Goal: Task Accomplishment & Management: Manage account settings

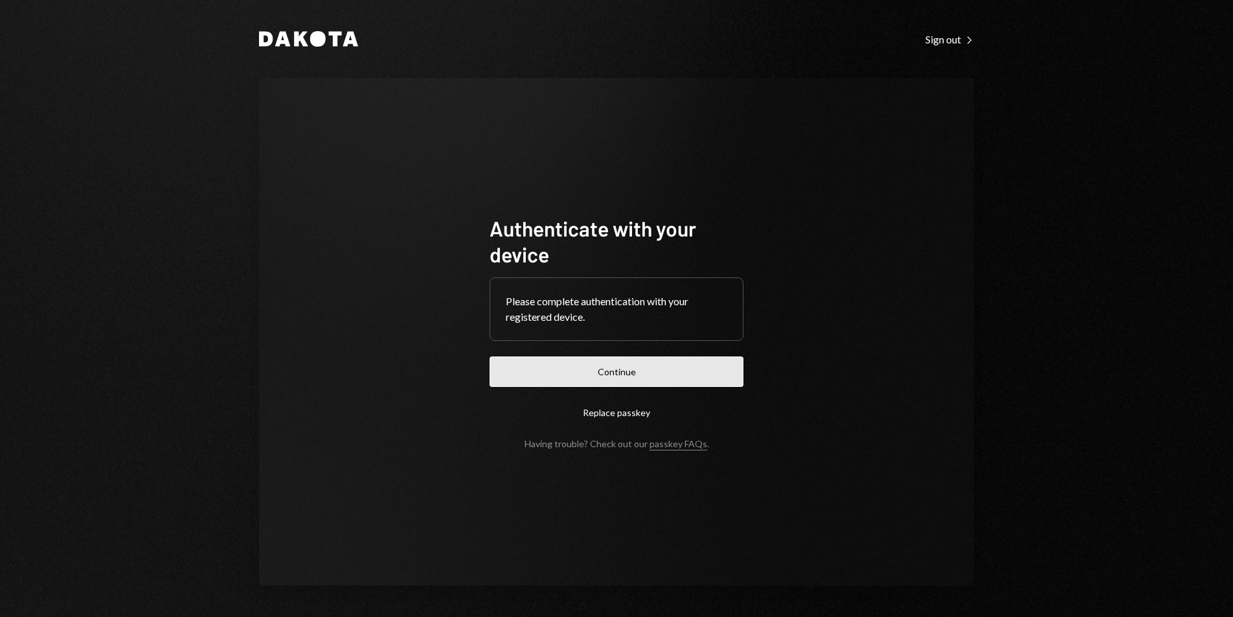
click at [682, 371] on button "Continue" at bounding box center [617, 371] width 254 height 30
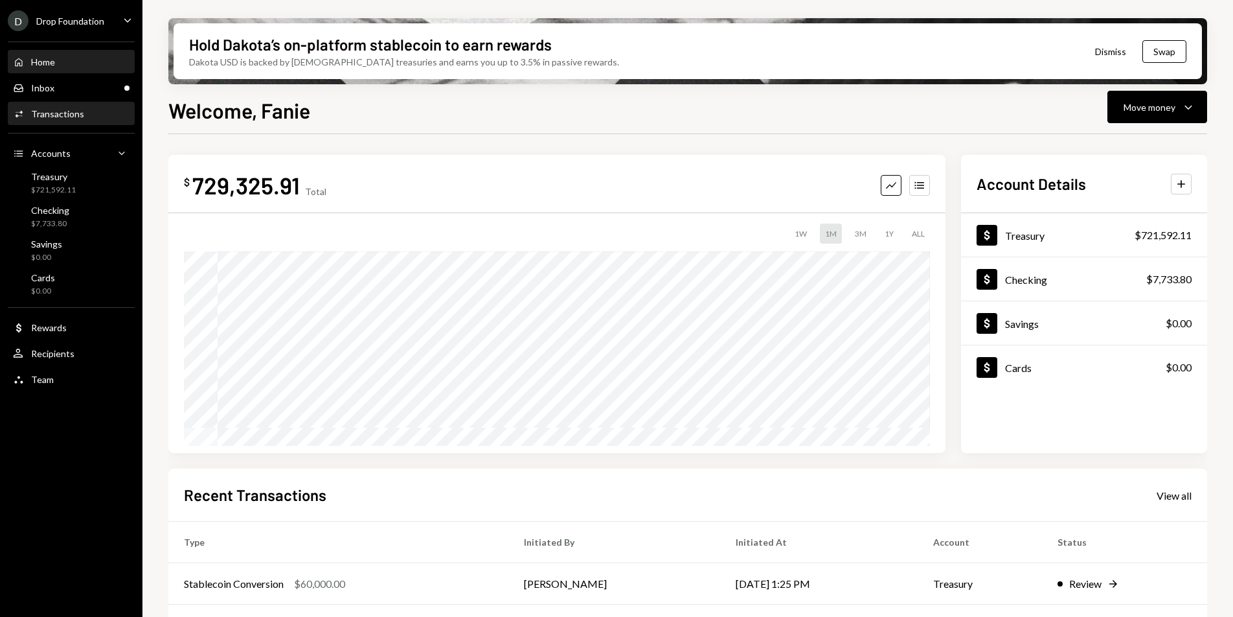
click at [70, 117] on div "Transactions" at bounding box center [57, 113] width 53 height 11
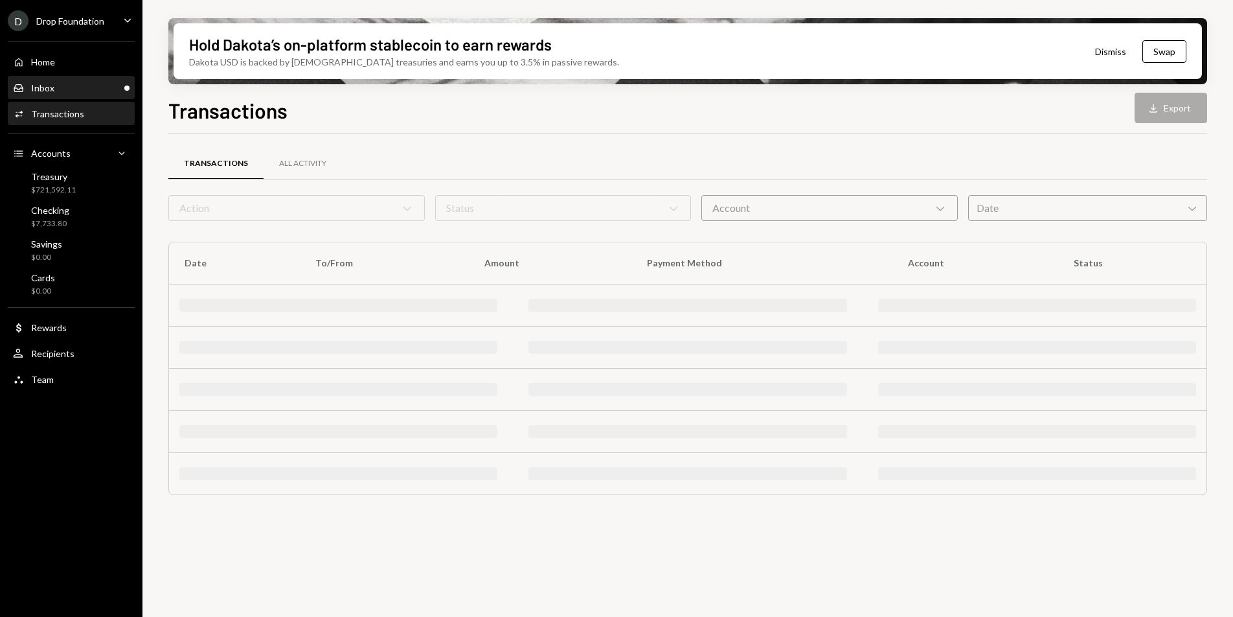
click at [46, 93] on div "Inbox Inbox" at bounding box center [33, 88] width 41 height 12
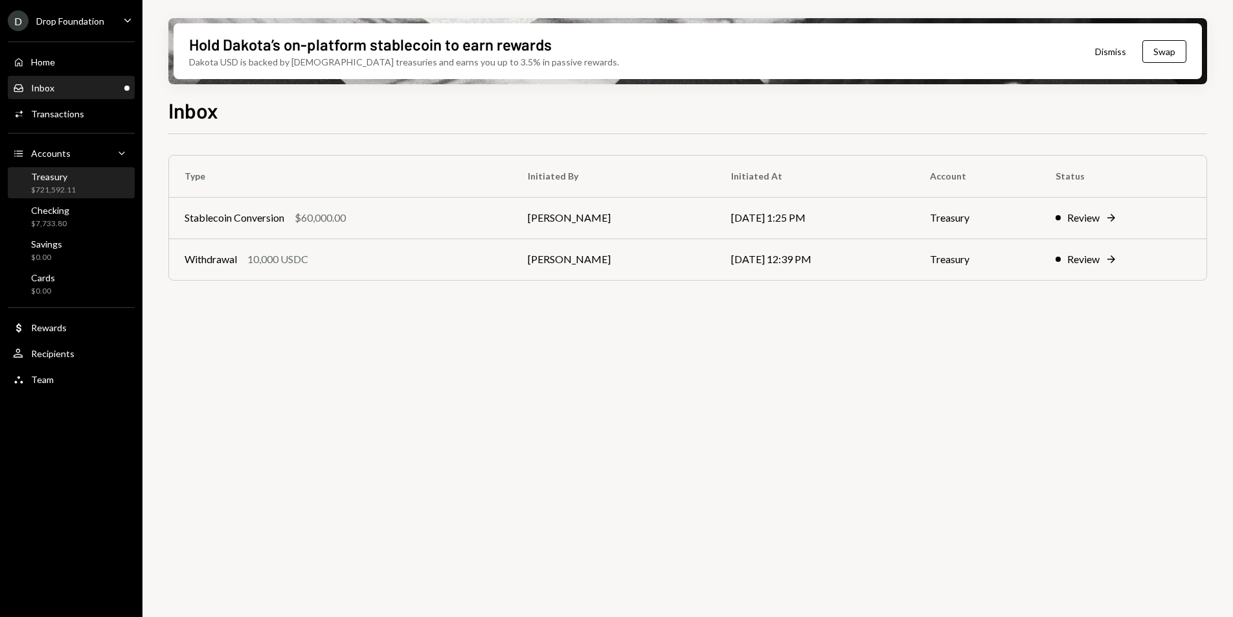
click at [81, 177] on div "Treasury $721,592.11" at bounding box center [71, 183] width 117 height 25
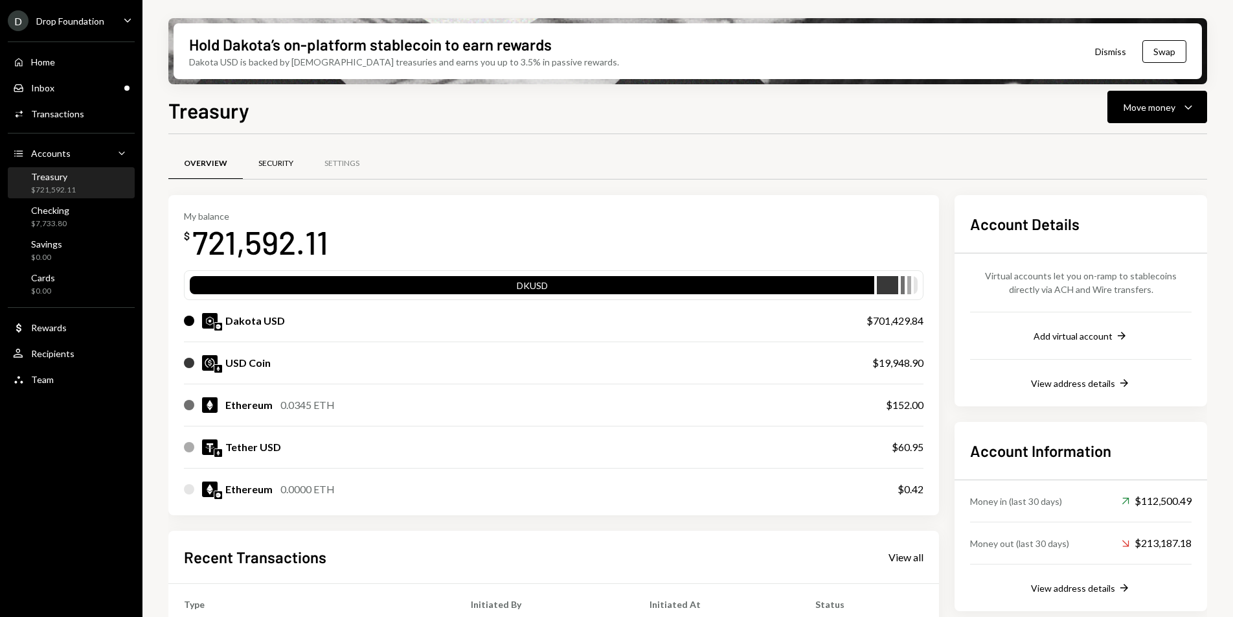
click at [264, 160] on div "Security" at bounding box center [275, 163] width 35 height 11
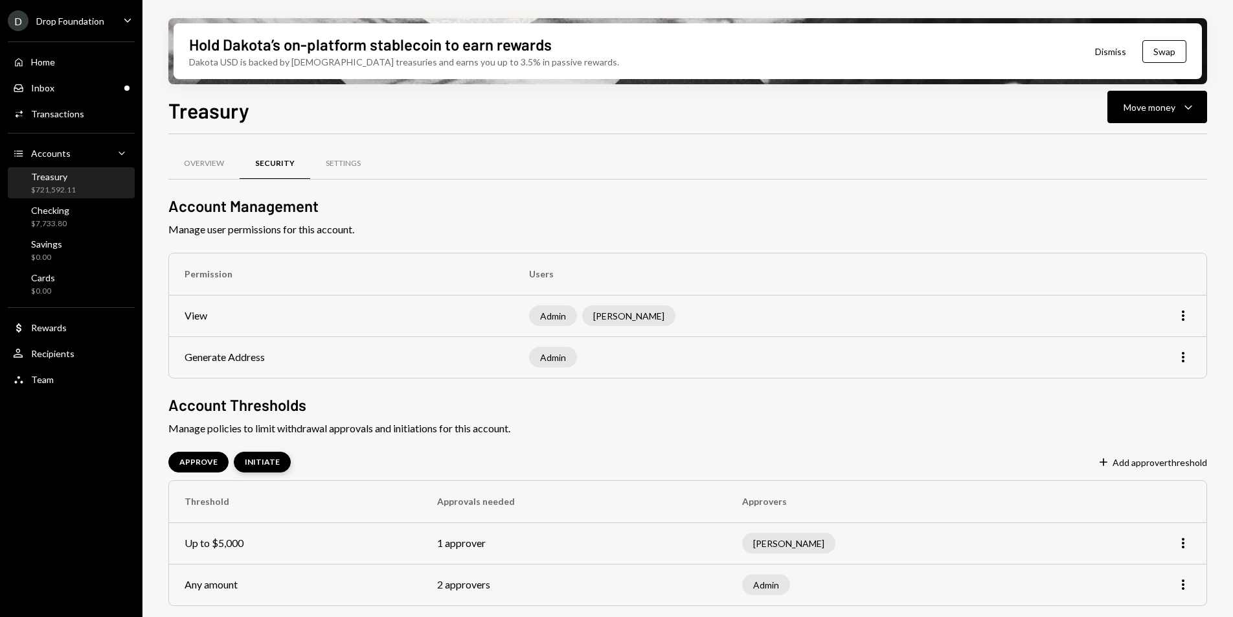
click at [255, 461] on div "INITIATE" at bounding box center [262, 462] width 35 height 11
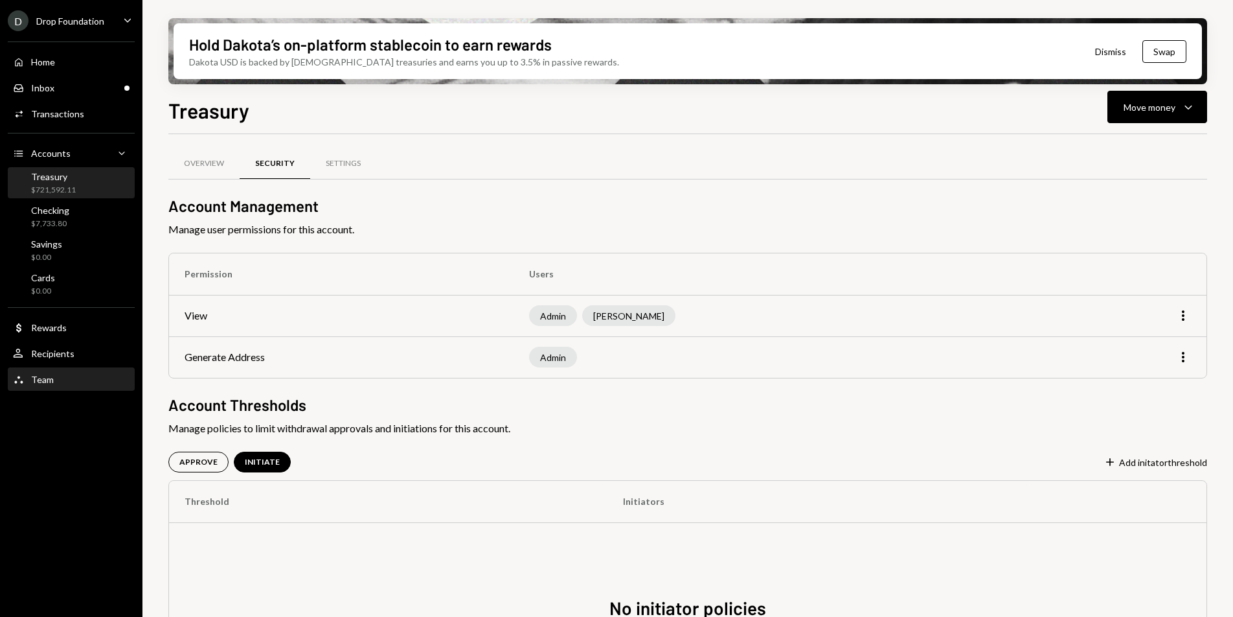
click at [58, 372] on div "Team Team" at bounding box center [71, 380] width 117 height 22
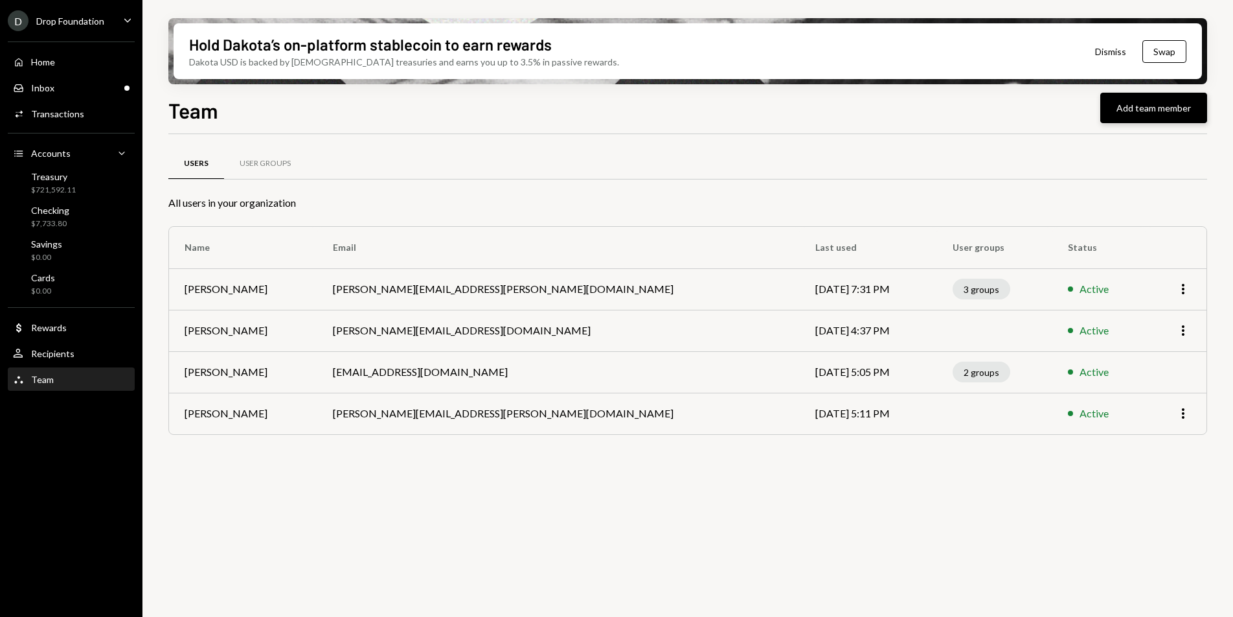
click at [1141, 103] on button "Add team member" at bounding box center [1153, 108] width 107 height 30
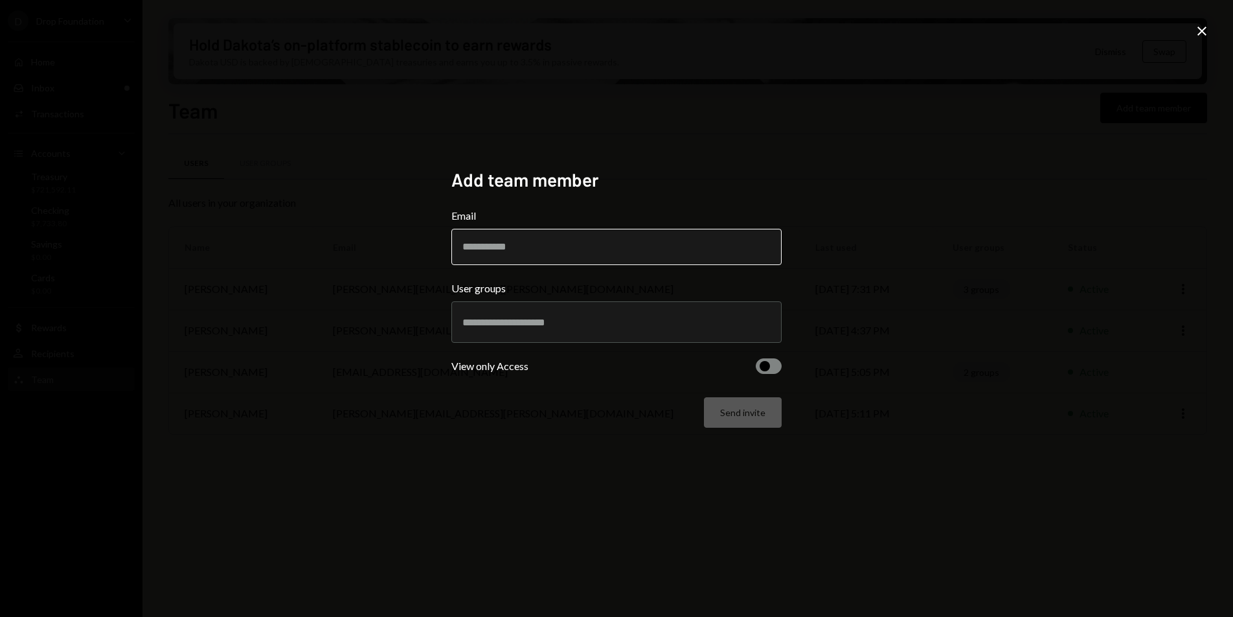
click at [583, 249] on input "Email" at bounding box center [616, 247] width 330 height 36
type input "**********"
drag, startPoint x: 585, startPoint y: 247, endPoint x: 452, endPoint y: 247, distance: 132.8
click at [452, 247] on input "**********" at bounding box center [616, 247] width 330 height 36
paste input "**********"
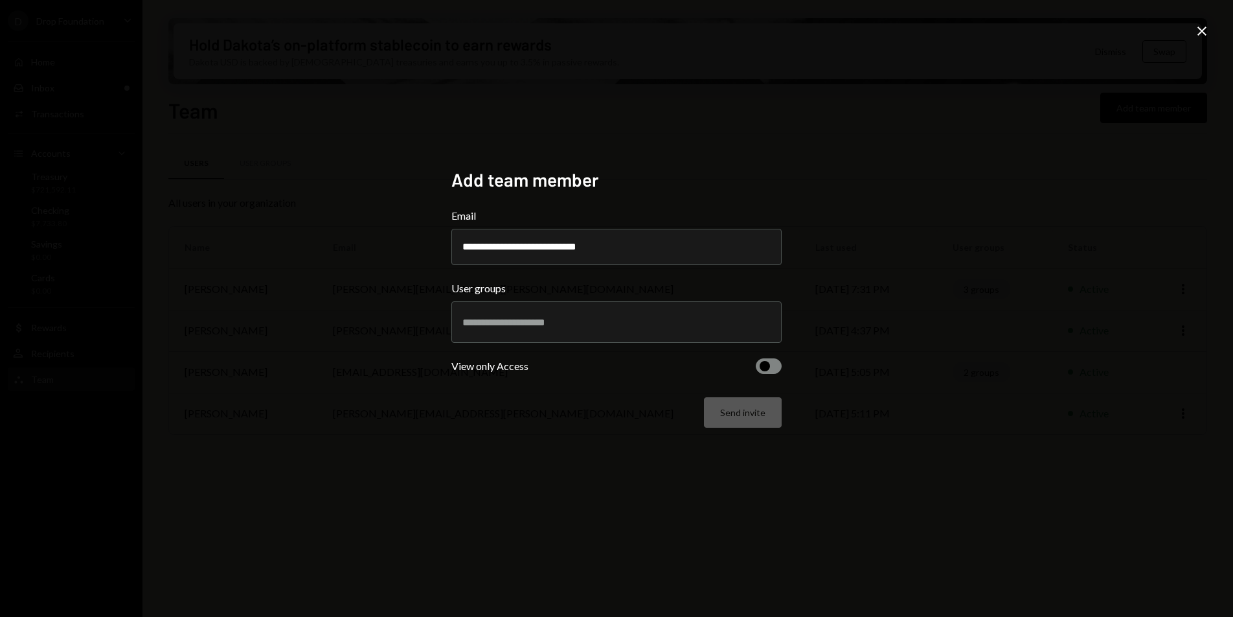
type input "**********"
click at [703, 345] on form "**********" at bounding box center [616, 318] width 330 height 220
click at [678, 332] on div at bounding box center [616, 322] width 308 height 32
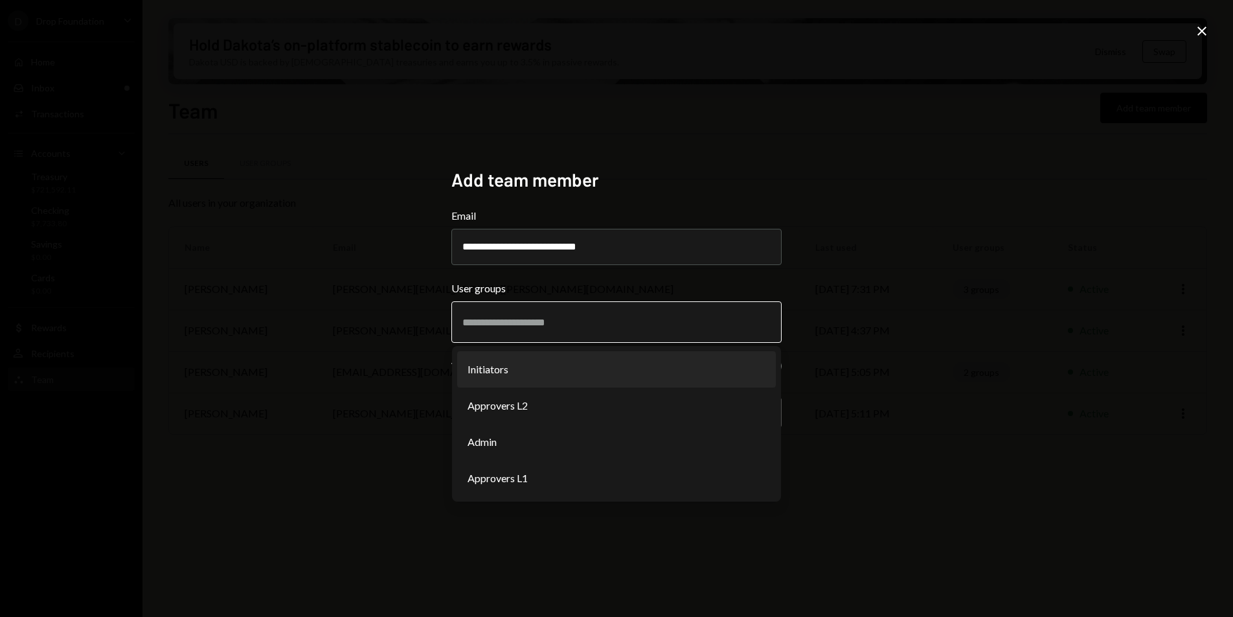
click at [537, 371] on li "Initiators" at bounding box center [616, 369] width 319 height 36
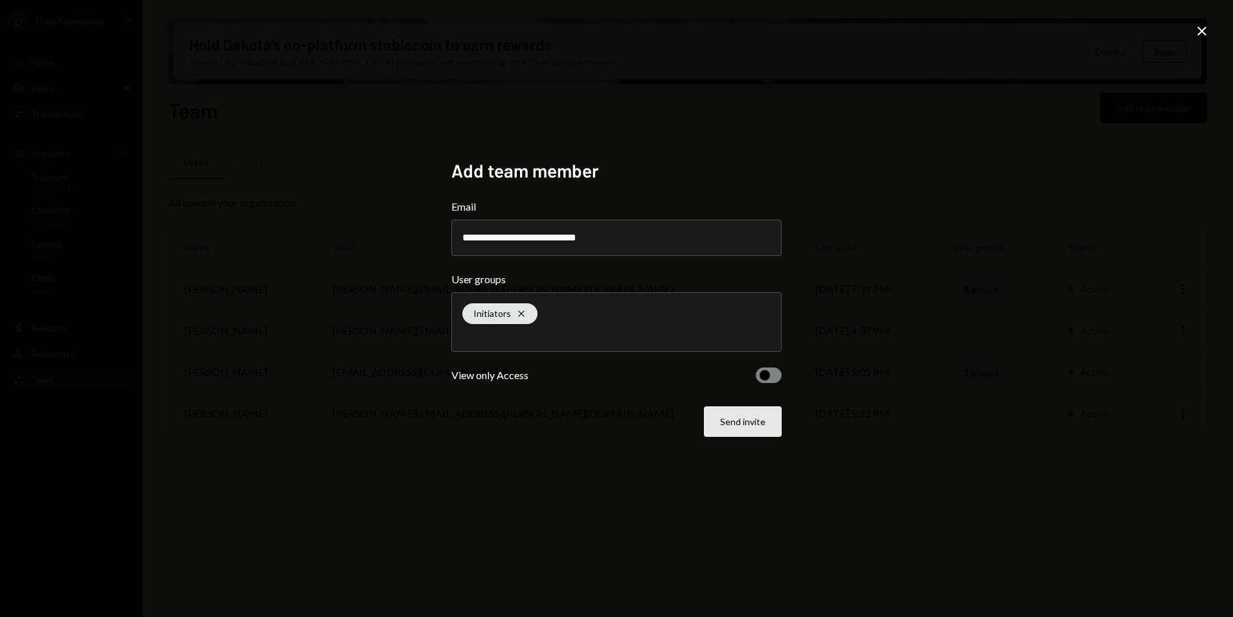
click at [736, 419] on button "Send invite" at bounding box center [743, 421] width 78 height 30
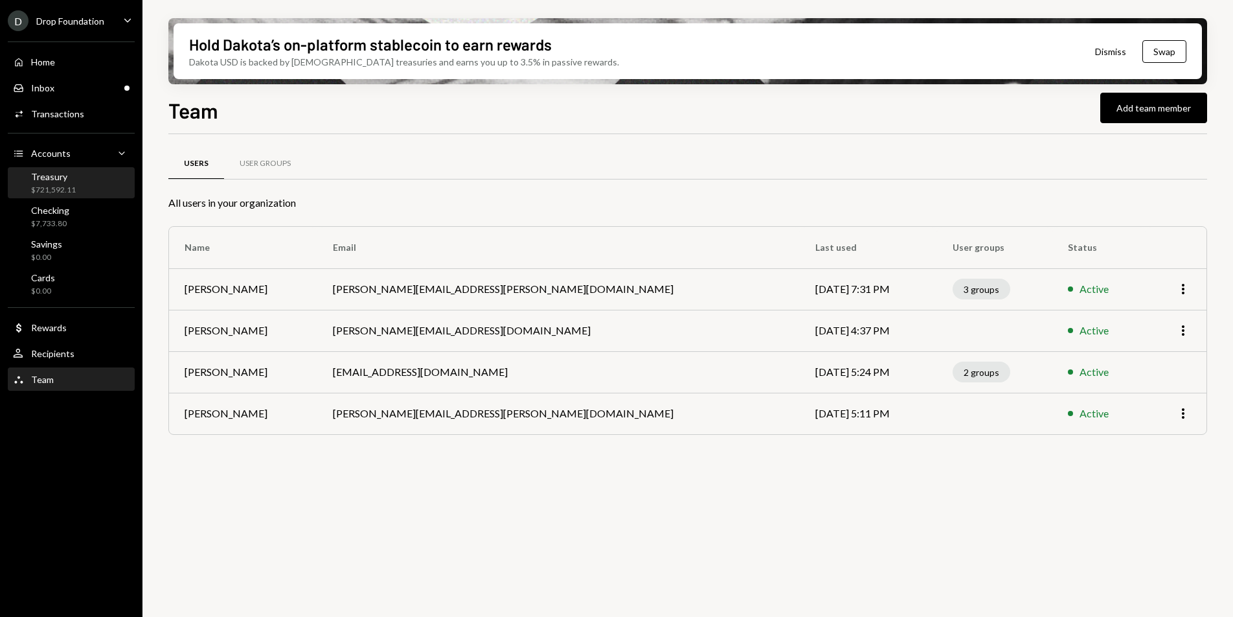
click at [65, 185] on div "$721,592.11" at bounding box center [53, 190] width 45 height 11
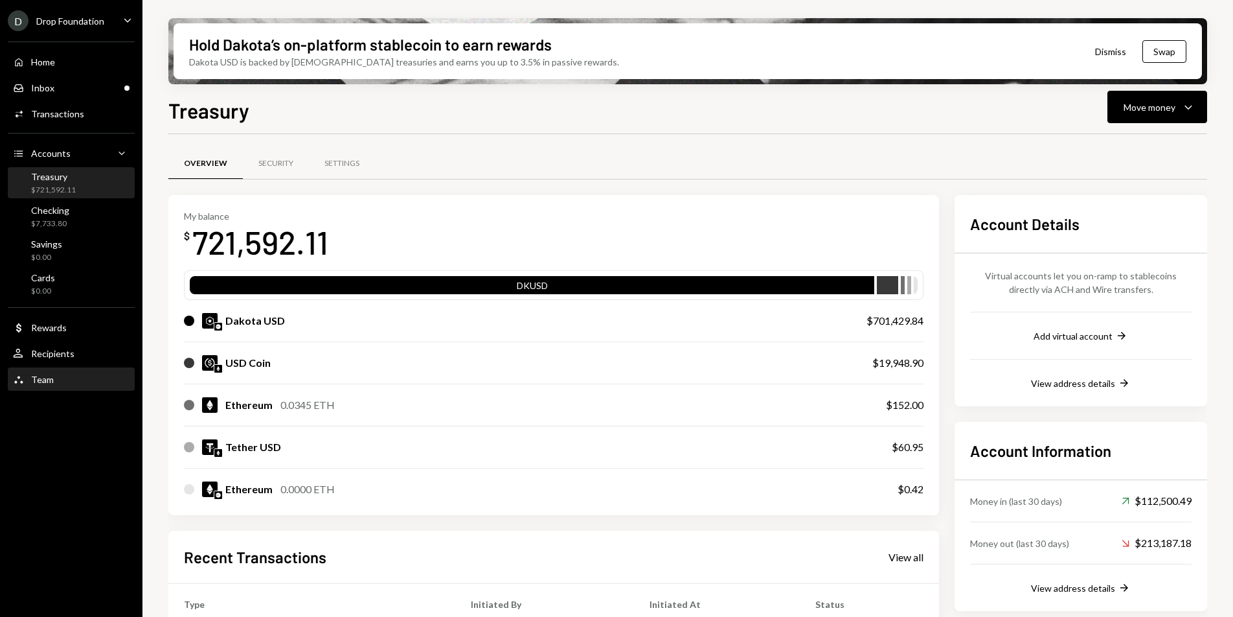
click at [52, 371] on div "Team Team" at bounding box center [71, 380] width 117 height 22
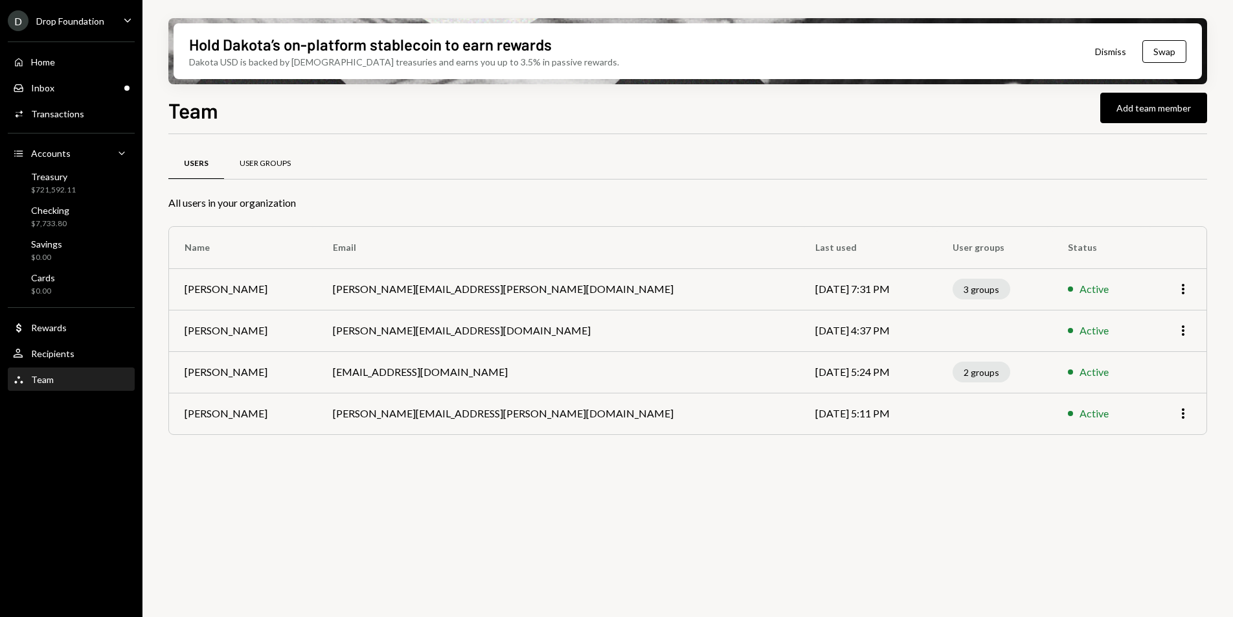
click at [238, 170] on div "User Groups" at bounding box center [265, 163] width 82 height 31
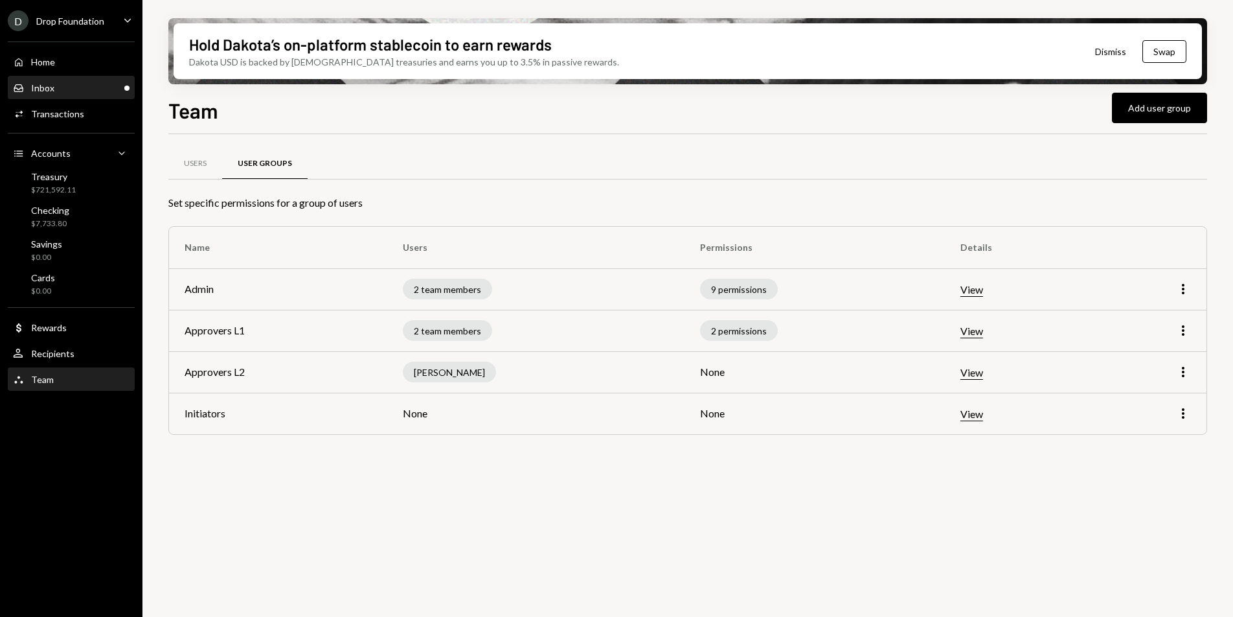
click at [97, 90] on div "Inbox Inbox" at bounding box center [71, 88] width 117 height 12
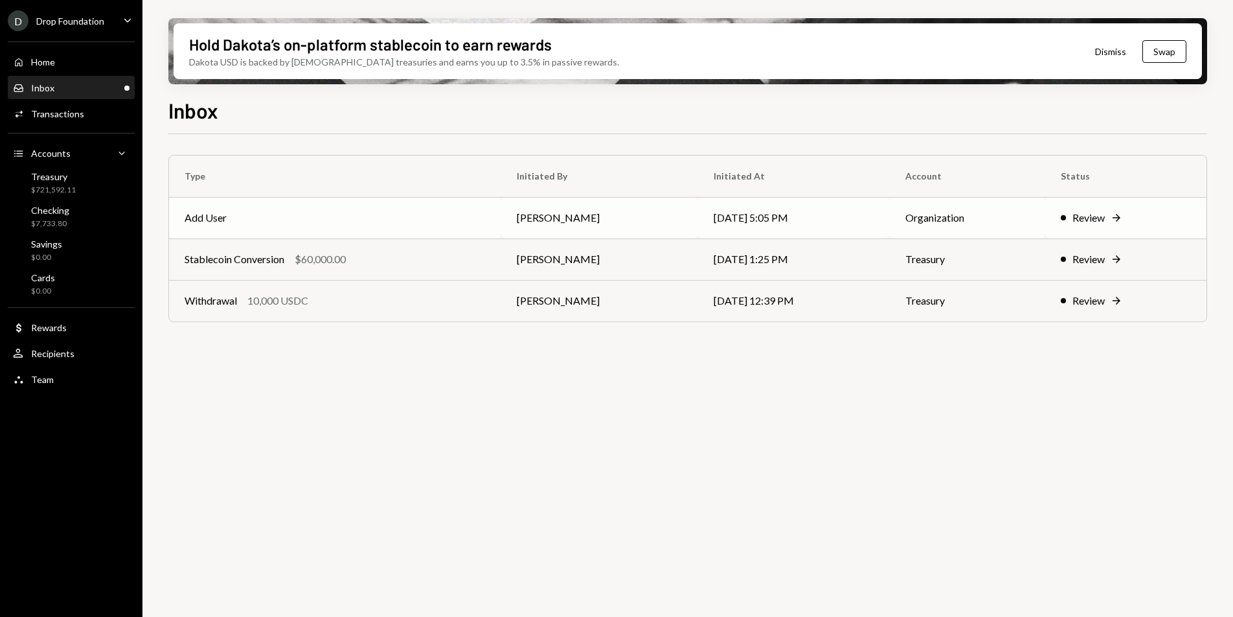
click at [315, 217] on td "Add User" at bounding box center [335, 217] width 332 height 41
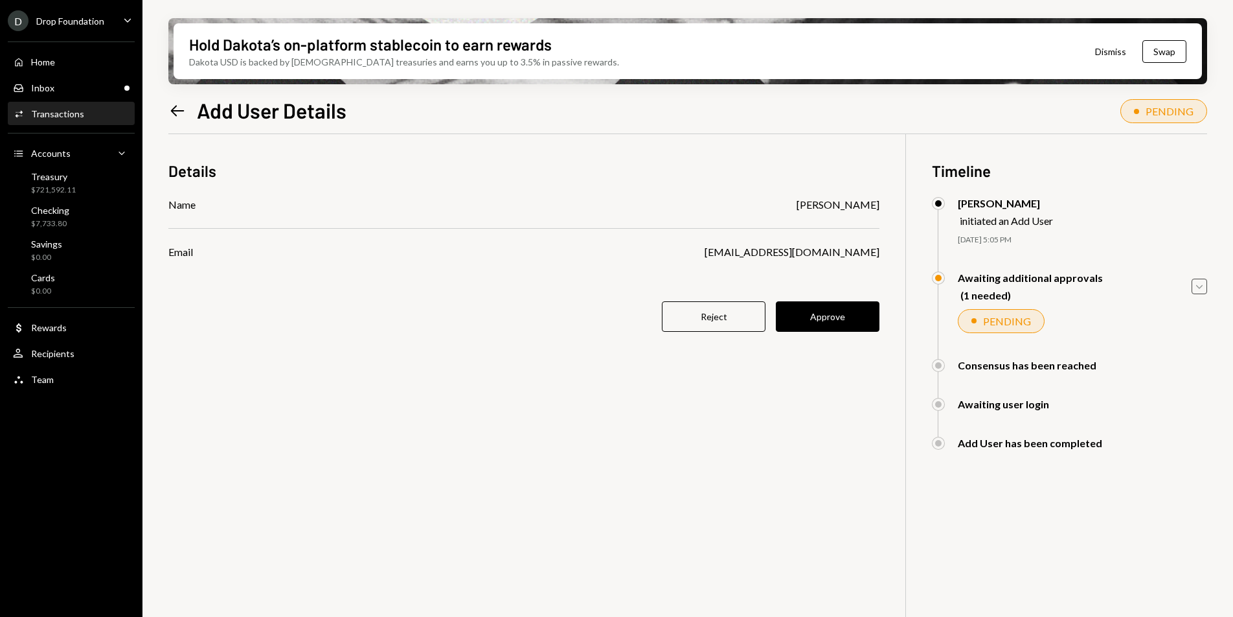
click at [1200, 287] on icon "Caret Down" at bounding box center [1199, 286] width 14 height 14
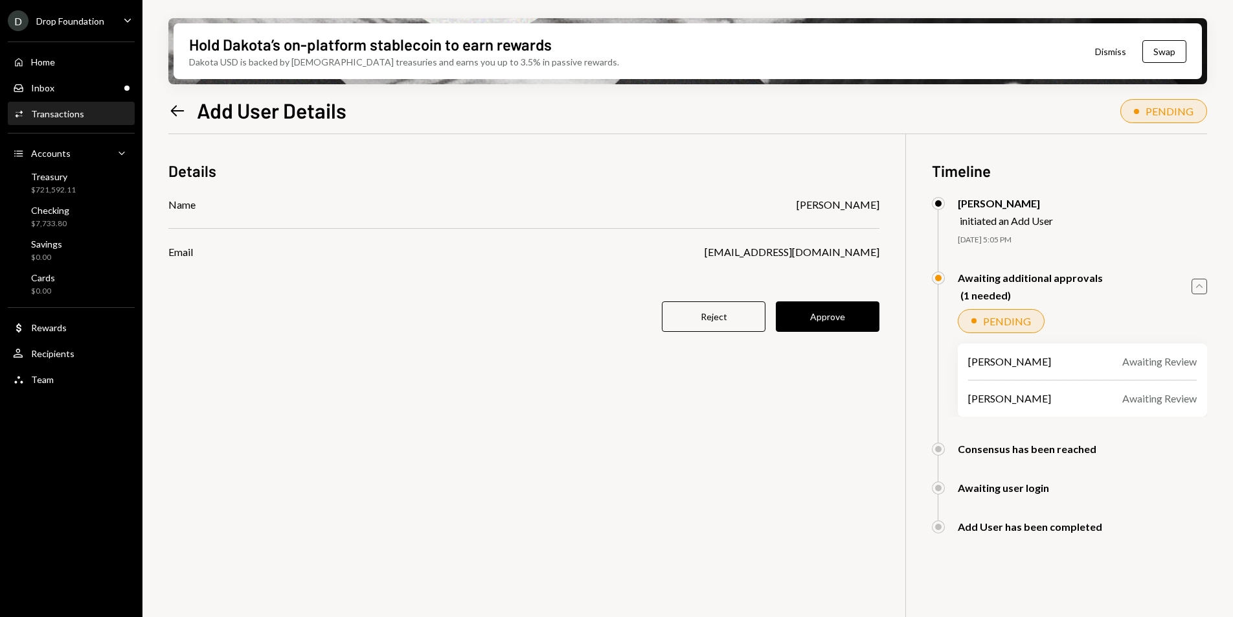
click at [1200, 287] on icon "Caret Up" at bounding box center [1199, 286] width 14 height 14
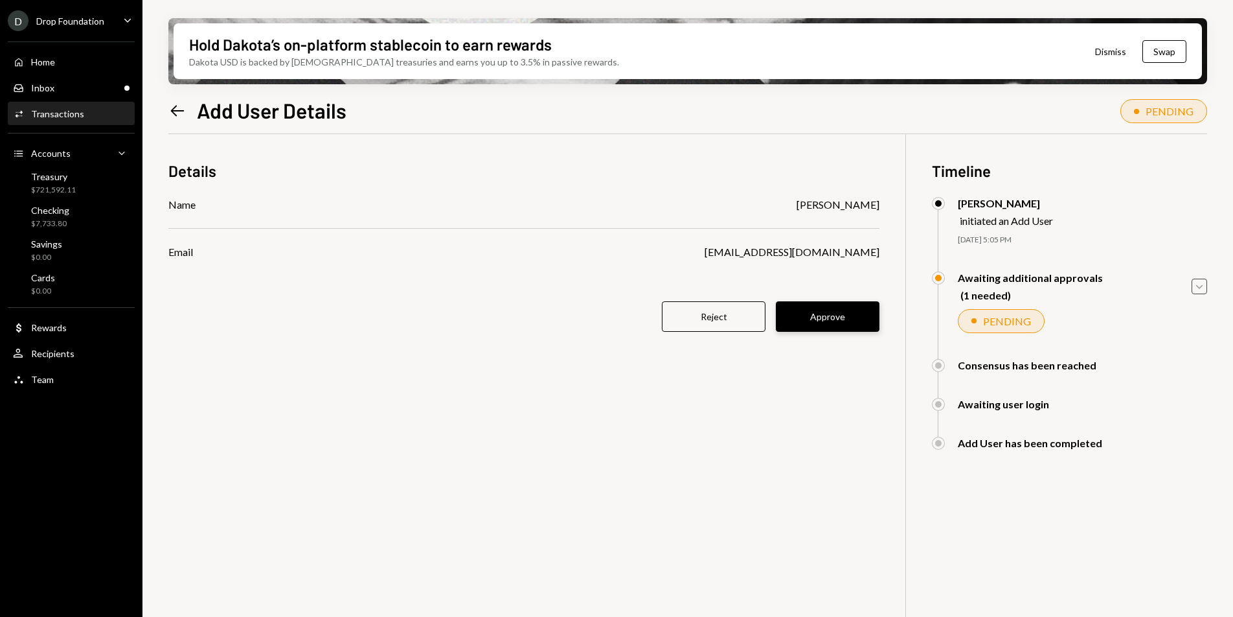
click at [850, 313] on button "Approve" at bounding box center [828, 316] width 104 height 30
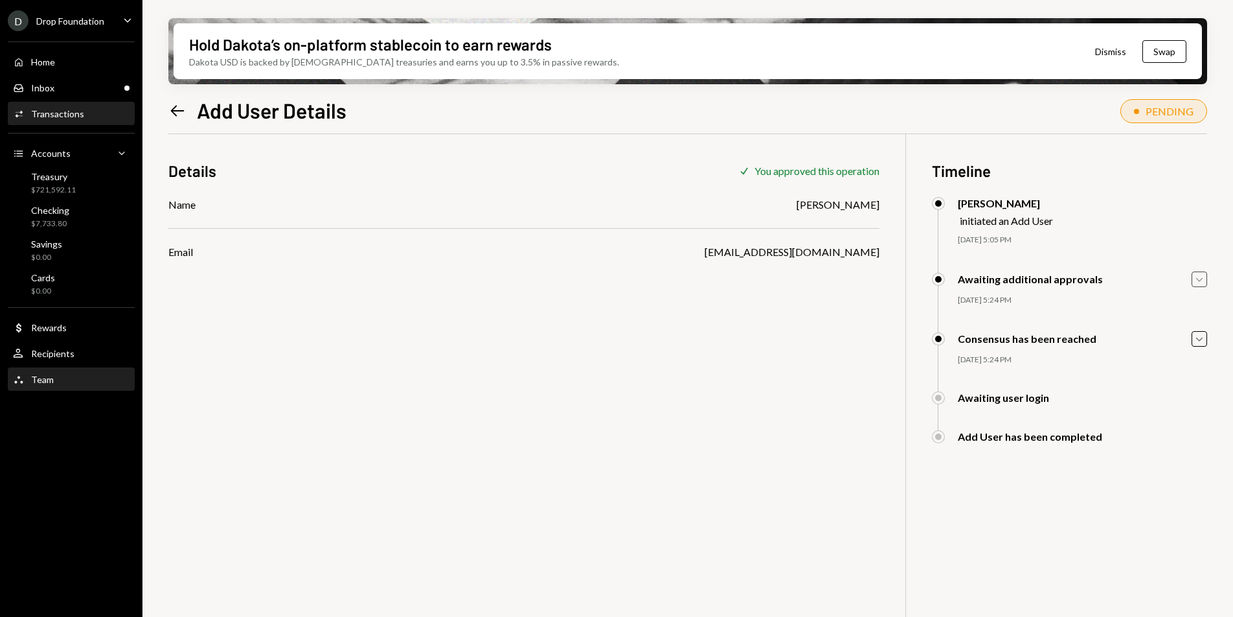
click at [70, 372] on div "Team Team" at bounding box center [71, 380] width 117 height 22
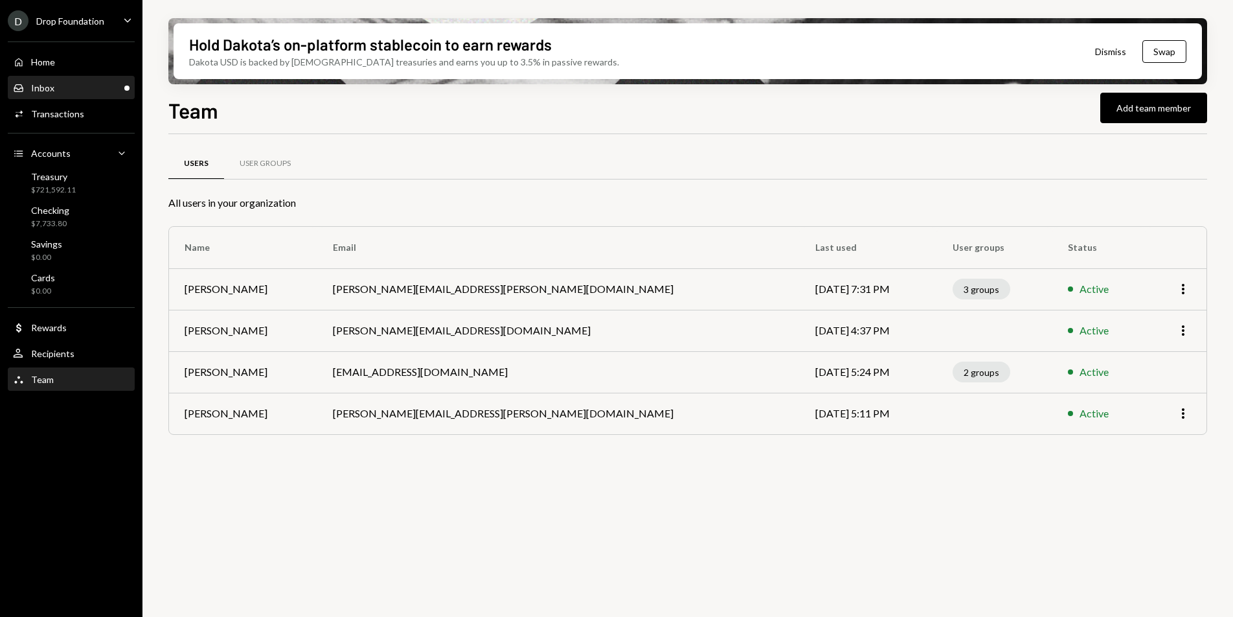
click at [80, 91] on div "Inbox Inbox" at bounding box center [71, 88] width 117 height 12
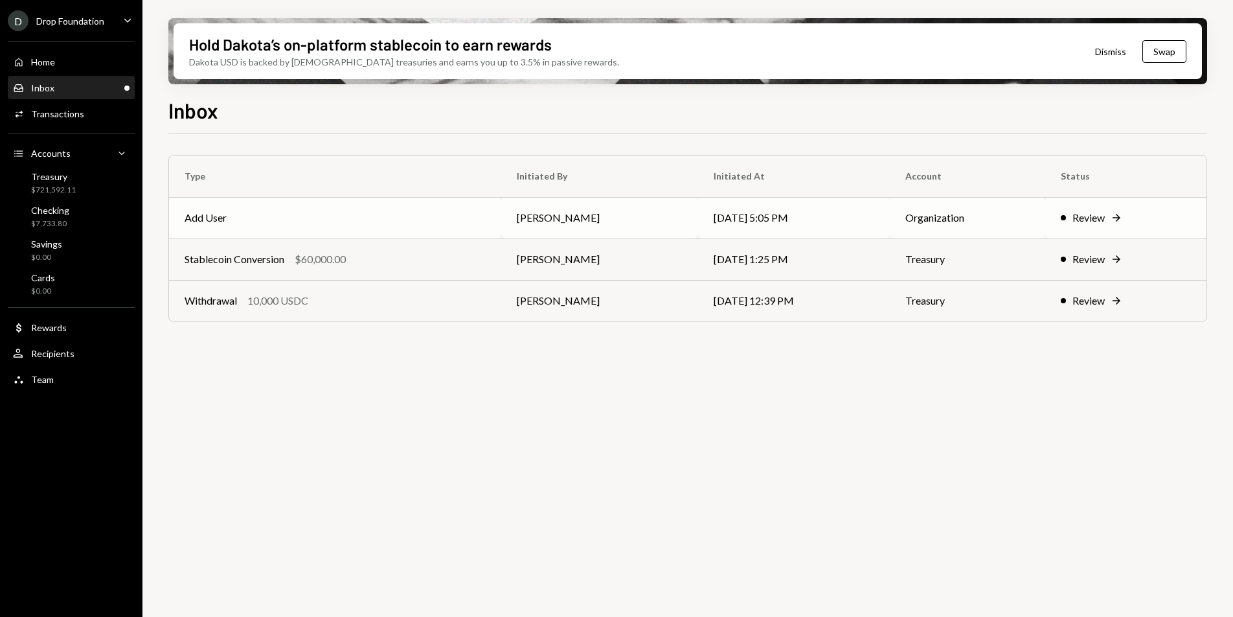
click at [241, 220] on td "Add User" at bounding box center [335, 217] width 332 height 41
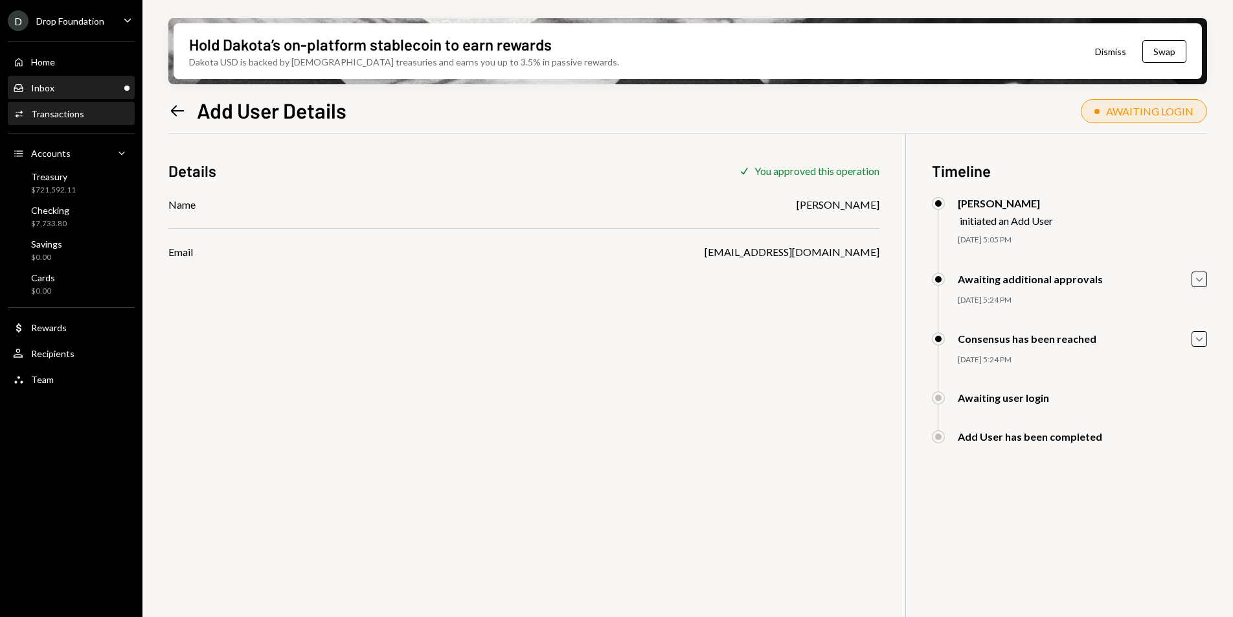
click at [47, 78] on div "Inbox Inbox" at bounding box center [71, 88] width 117 height 22
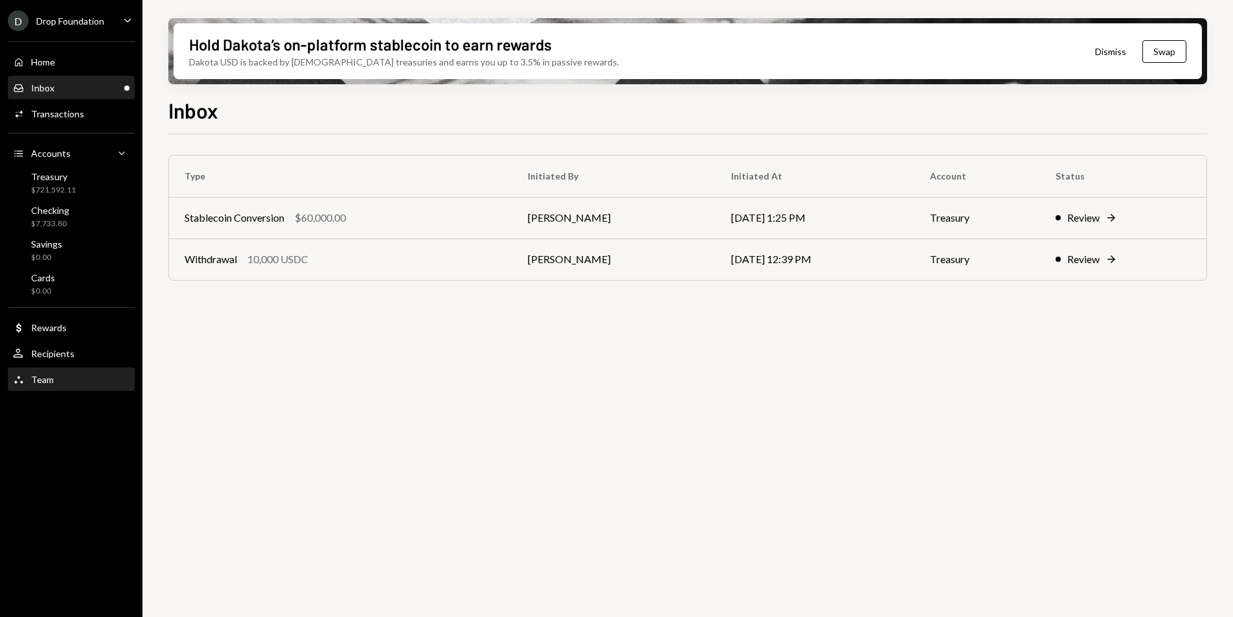
click at [69, 369] on div "Team Team" at bounding box center [71, 380] width 117 height 22
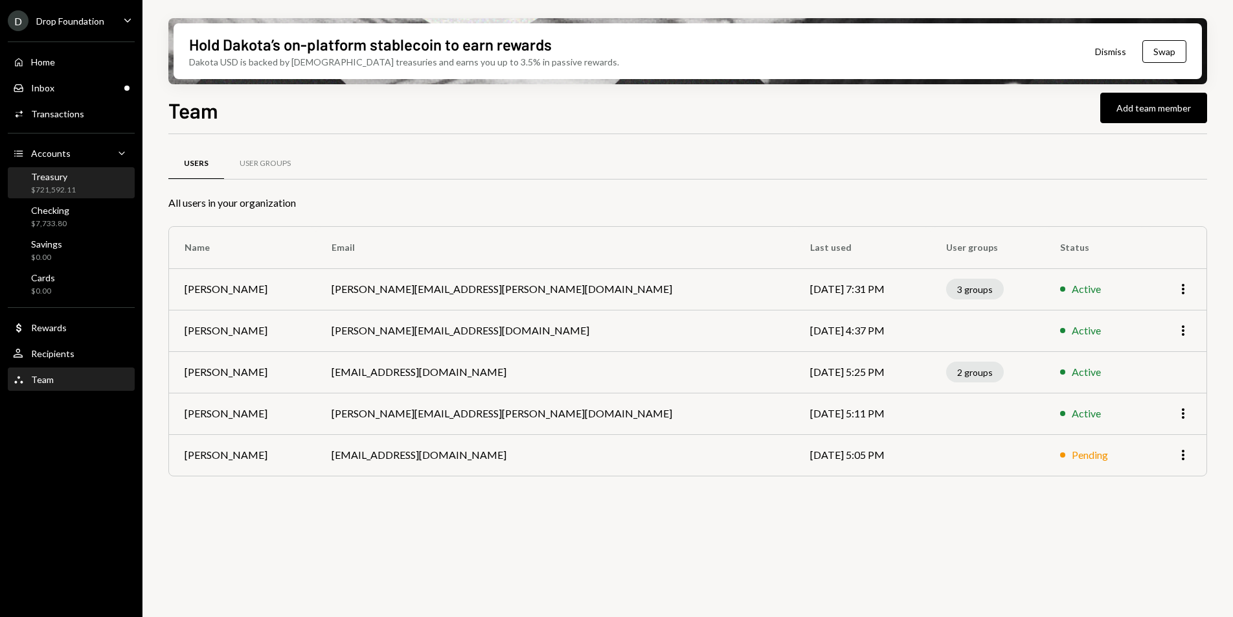
click at [67, 191] on div "$721,592.11" at bounding box center [53, 190] width 45 height 11
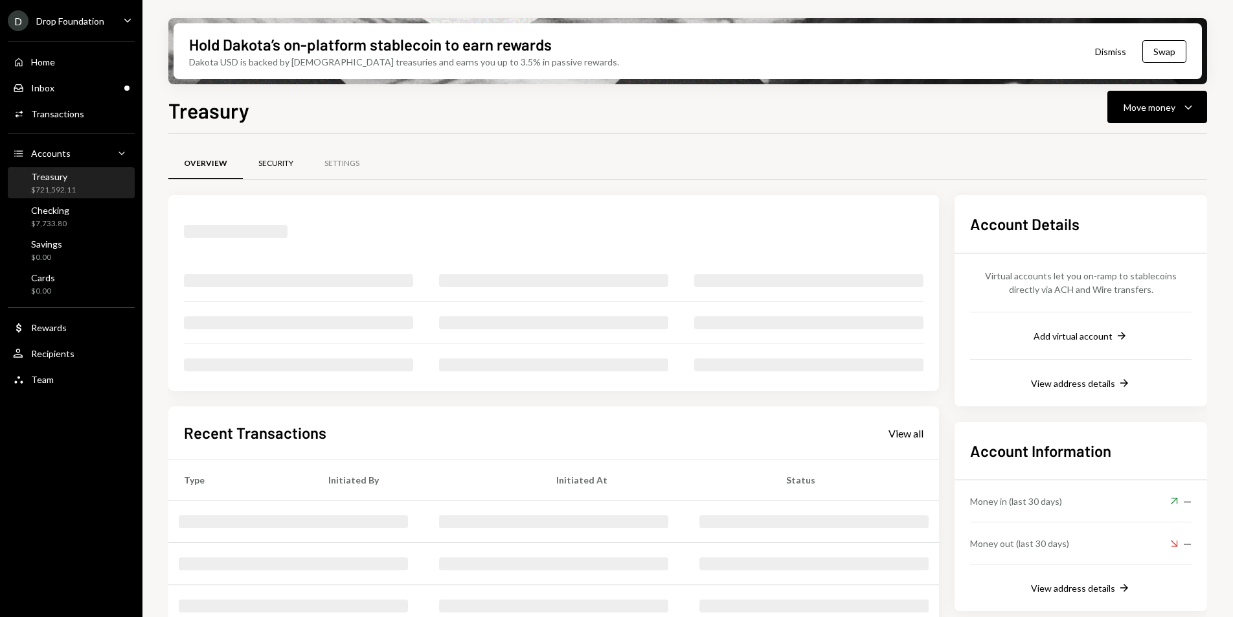
click at [267, 153] on div "Security" at bounding box center [276, 163] width 66 height 31
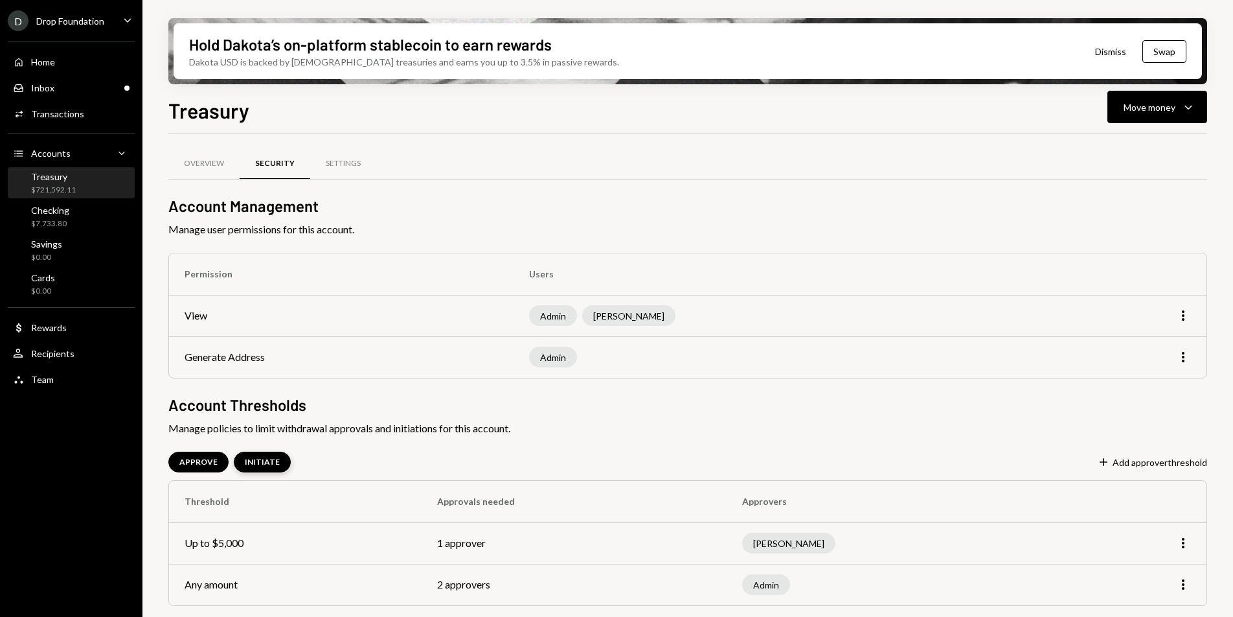
click at [274, 461] on div "INITIATE" at bounding box center [262, 462] width 35 height 11
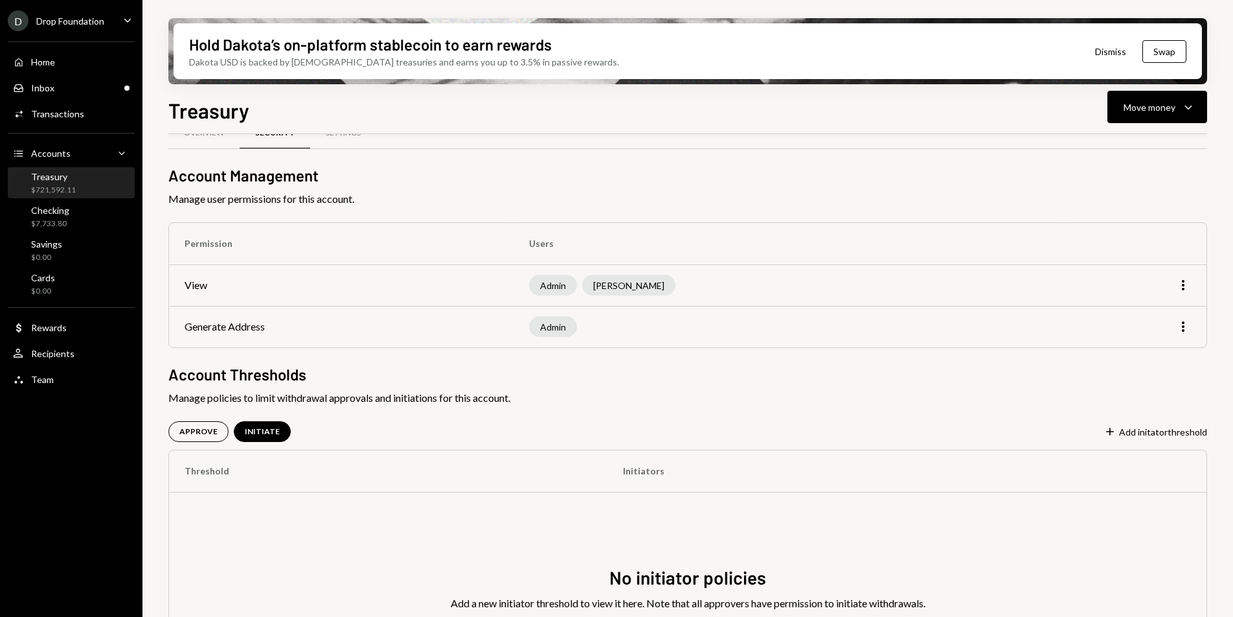
scroll to position [125, 0]
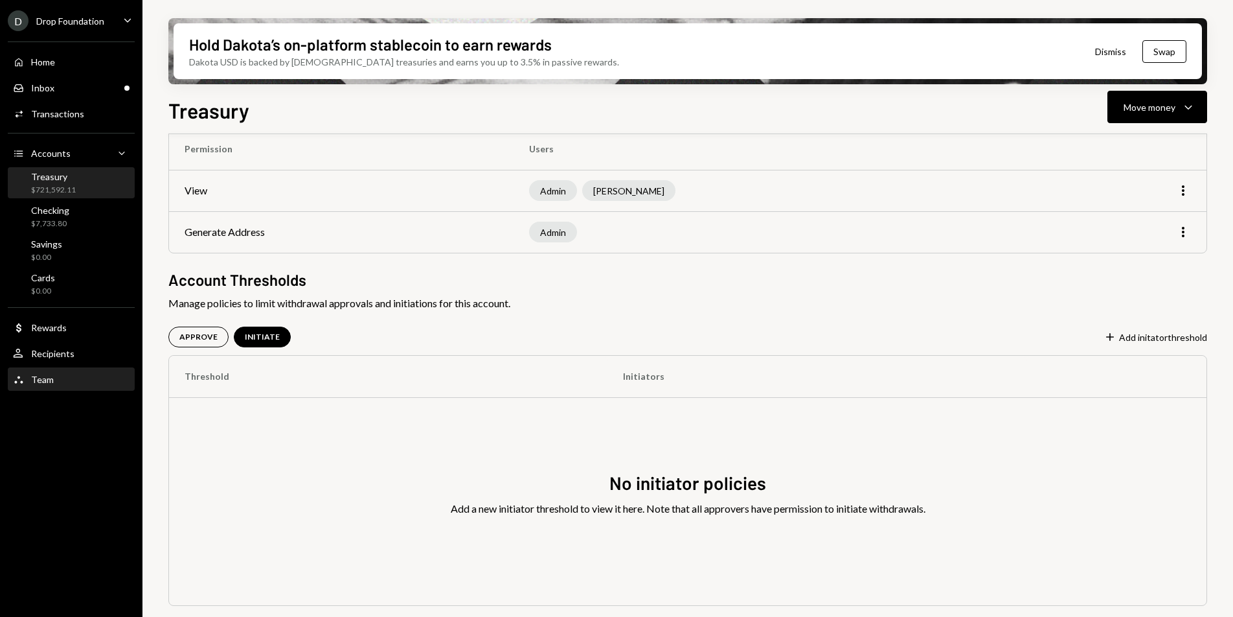
click at [78, 377] on div "Team Team" at bounding box center [71, 380] width 117 height 12
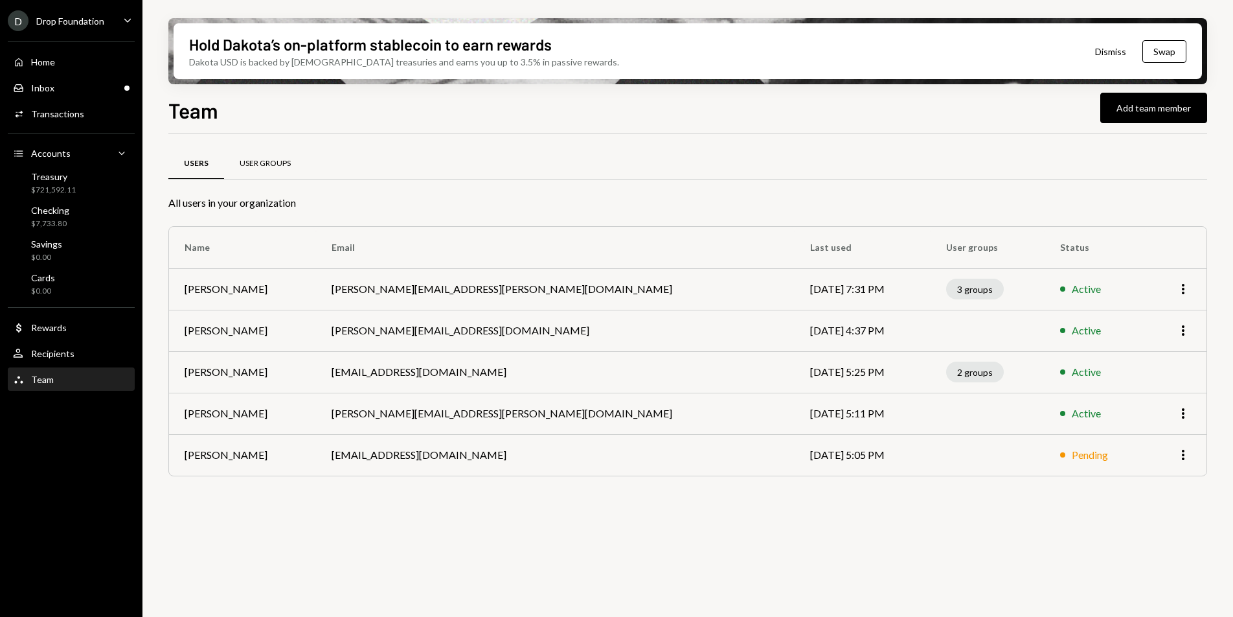
click at [264, 159] on div "User Groups" at bounding box center [265, 163] width 51 height 11
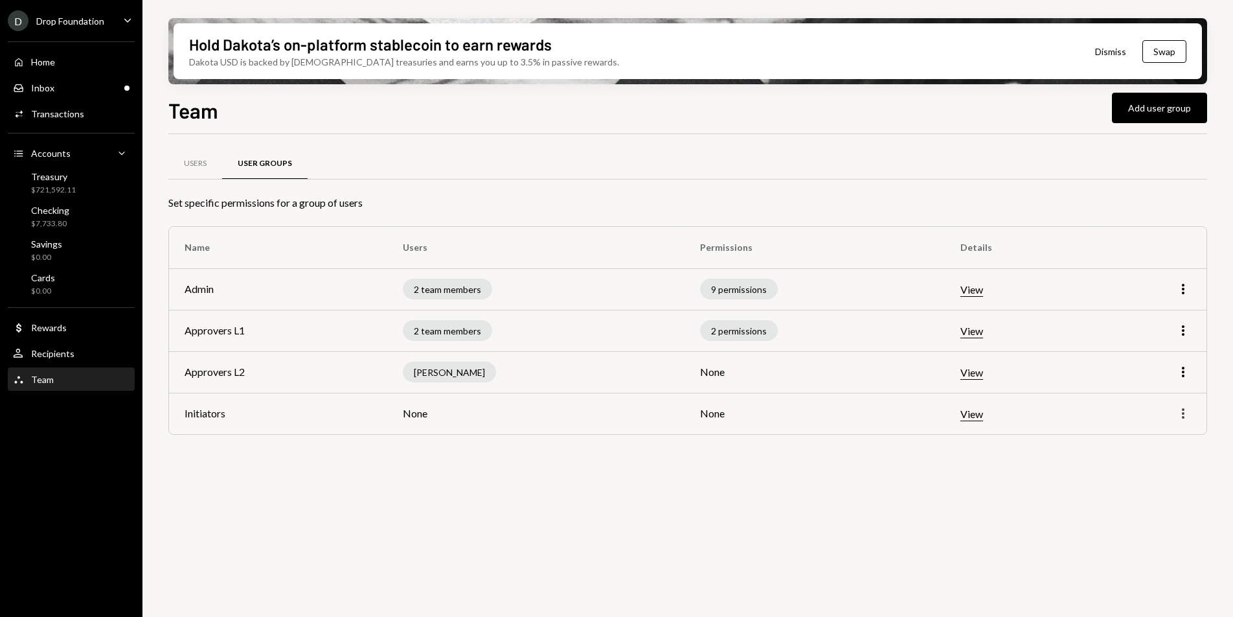
click at [1188, 415] on icon "More" at bounding box center [1184, 413] width 16 height 16
click at [1156, 437] on div "Edit" at bounding box center [1153, 440] width 65 height 23
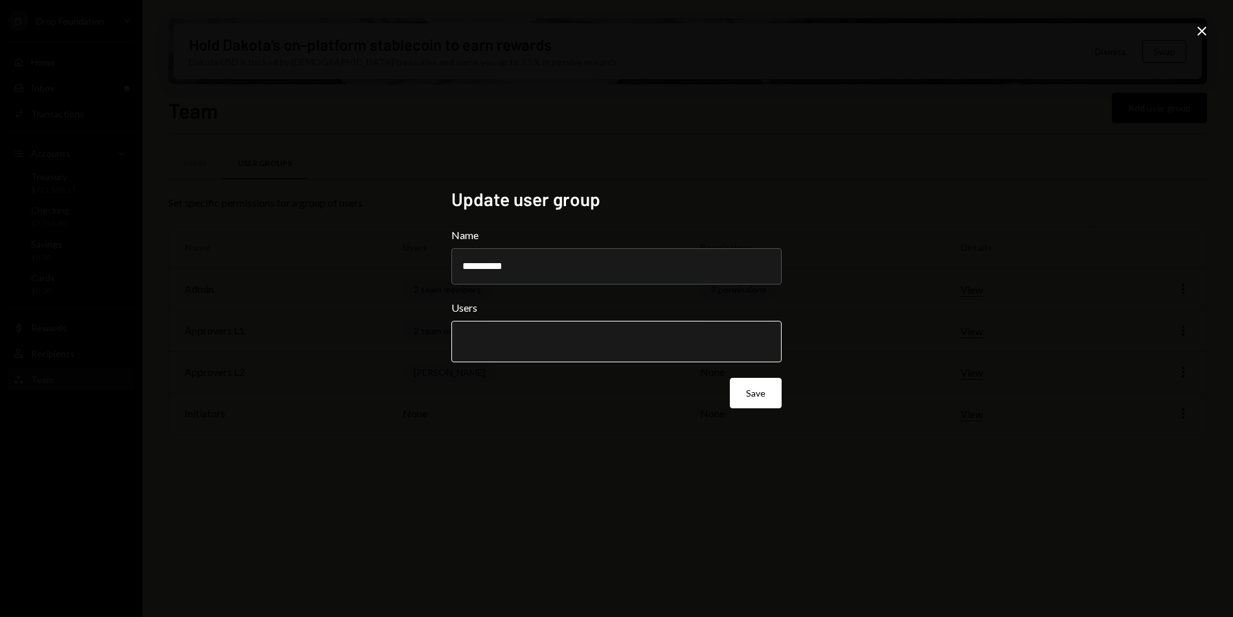
click at [596, 341] on input "text" at bounding box center [616, 342] width 308 height 12
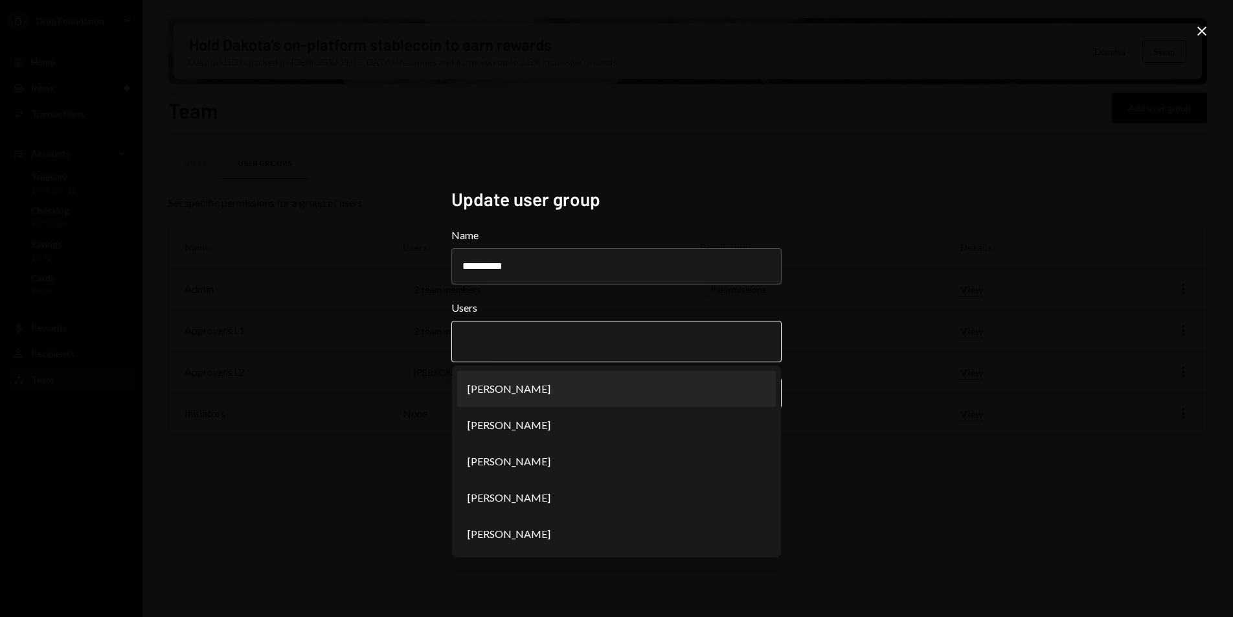
click at [551, 391] on li "Lize-Mari Steenkamp" at bounding box center [616, 389] width 319 height 36
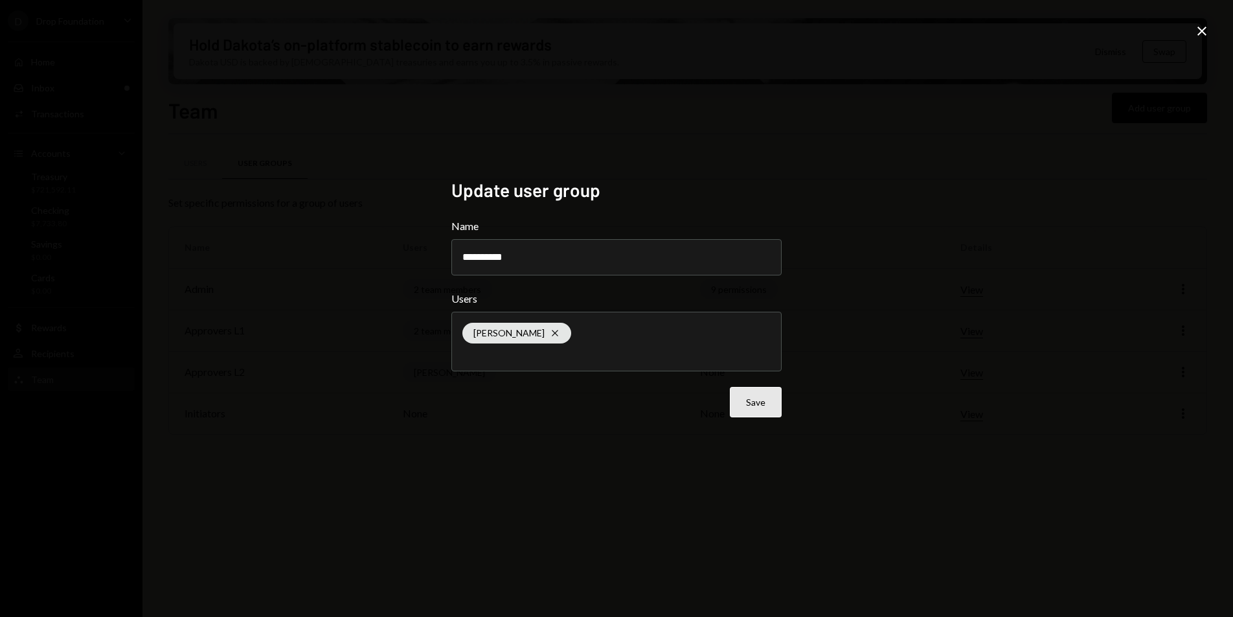
click at [773, 398] on button "Save" at bounding box center [756, 402] width 52 height 30
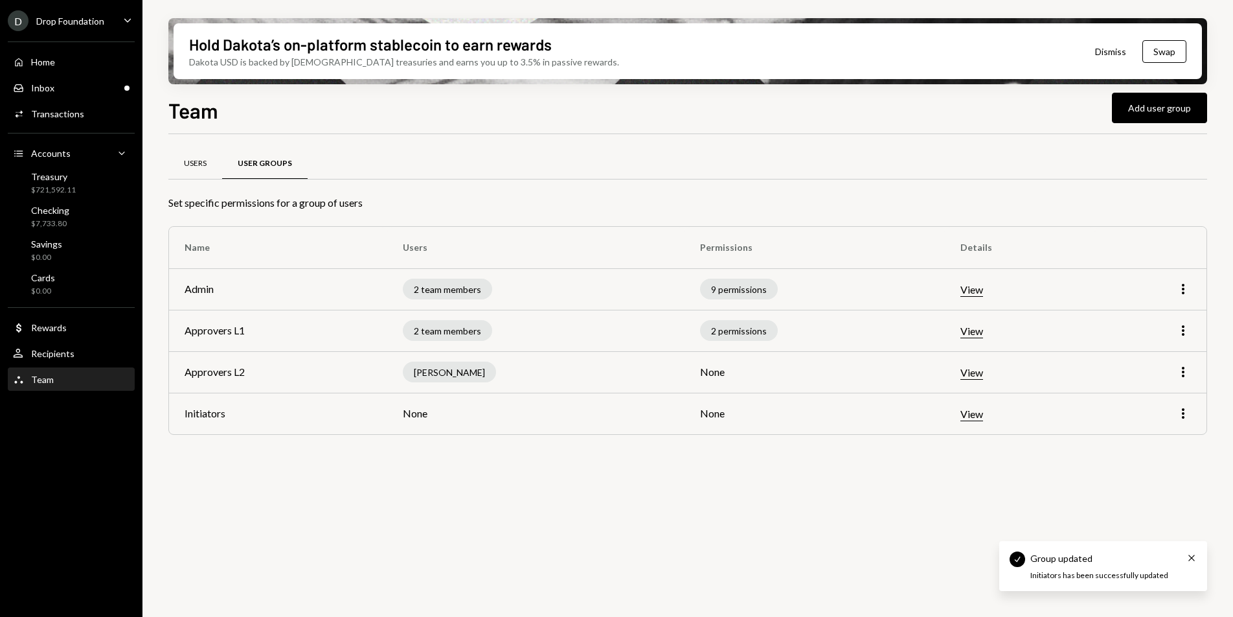
click at [186, 171] on div "Users" at bounding box center [195, 163] width 54 height 31
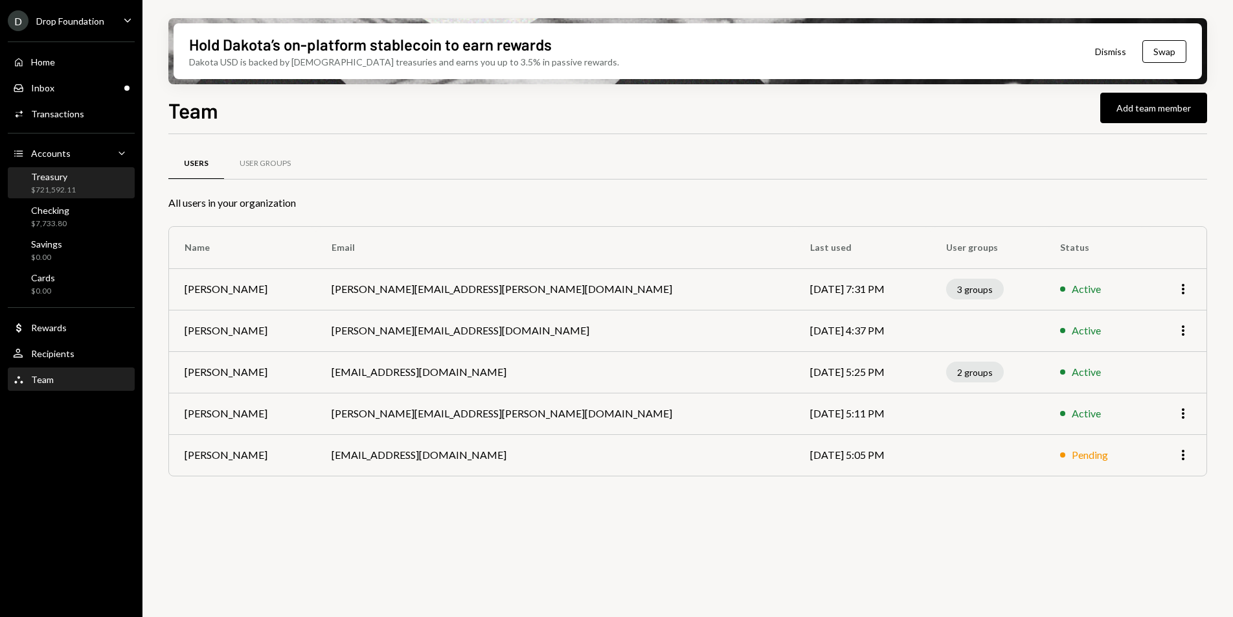
click at [64, 192] on div "$721,592.11" at bounding box center [53, 190] width 45 height 11
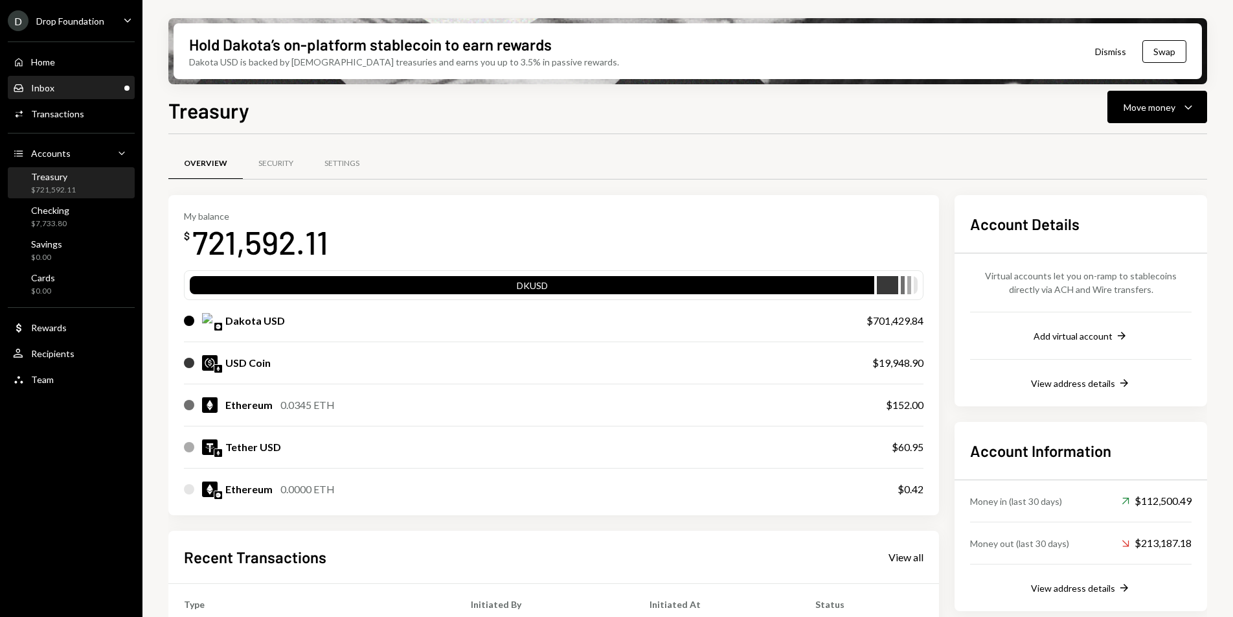
click at [63, 83] on div "Inbox Inbox" at bounding box center [71, 88] width 117 height 12
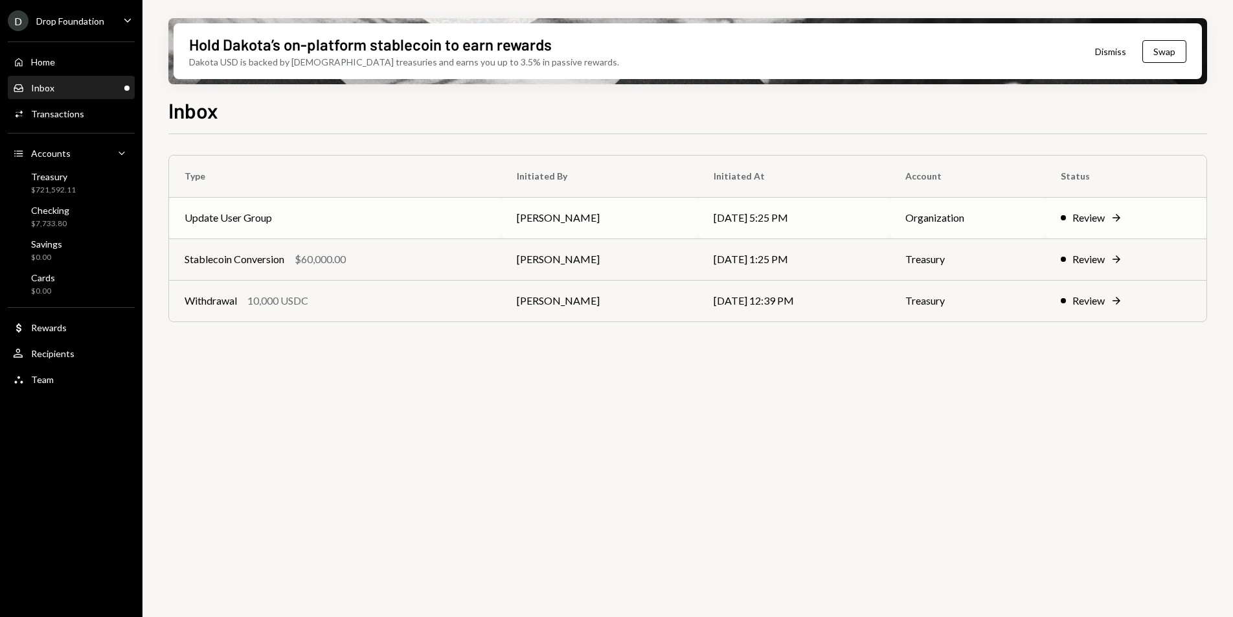
click at [323, 203] on td "Update User Group" at bounding box center [335, 217] width 332 height 41
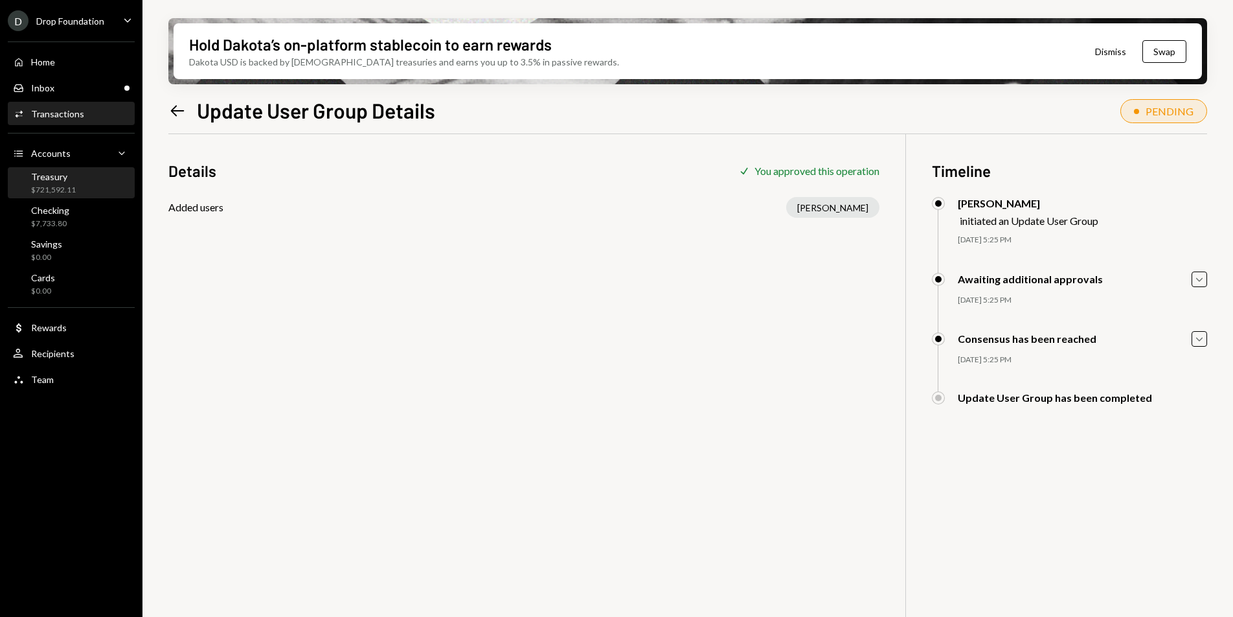
click at [78, 187] on div "Treasury $721,592.11" at bounding box center [71, 183] width 117 height 25
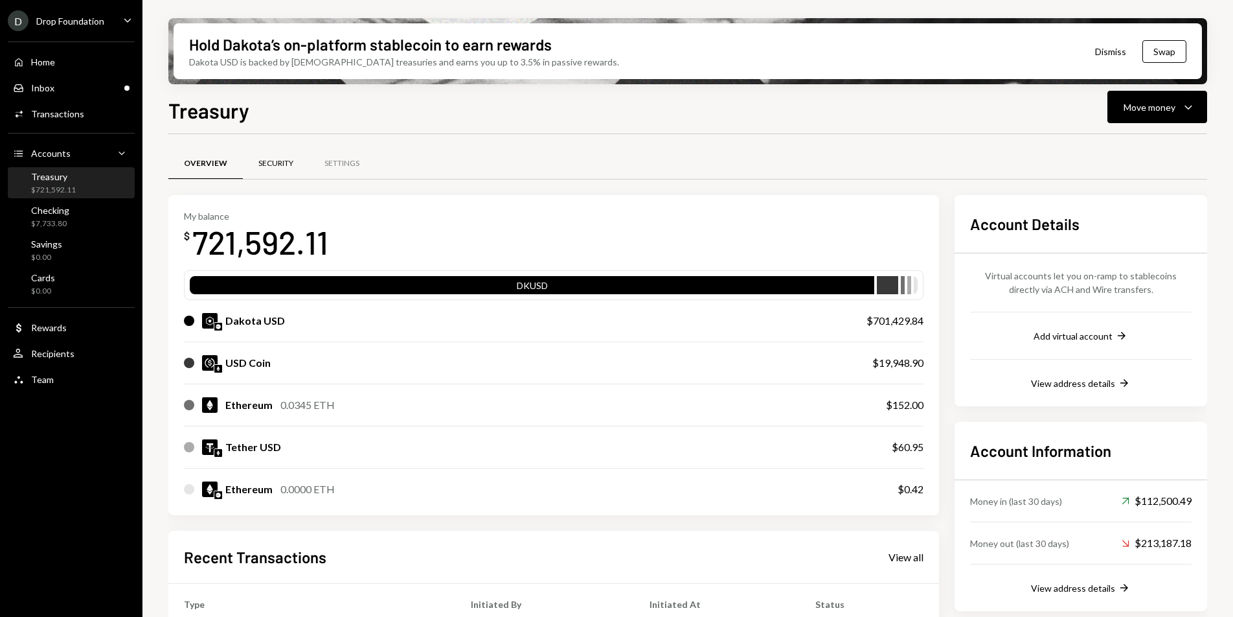
click at [274, 172] on div "Security" at bounding box center [276, 163] width 66 height 31
click at [255, 170] on div "Security" at bounding box center [276, 163] width 66 height 31
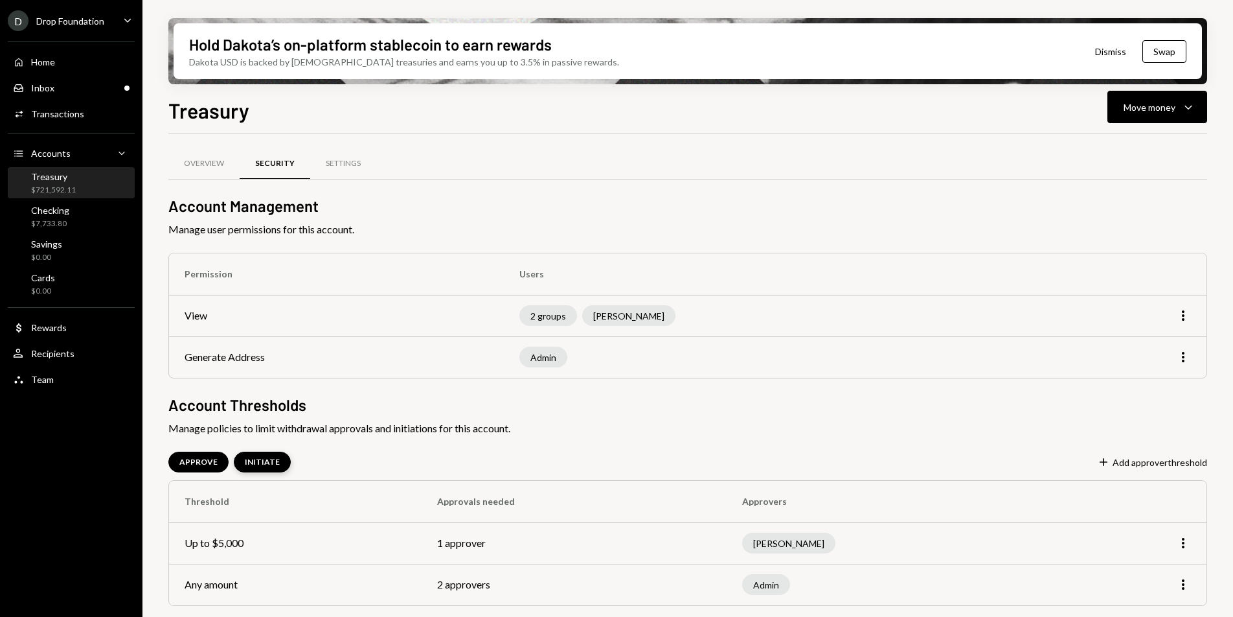
click at [245, 452] on div "INITIATE" at bounding box center [262, 461] width 57 height 21
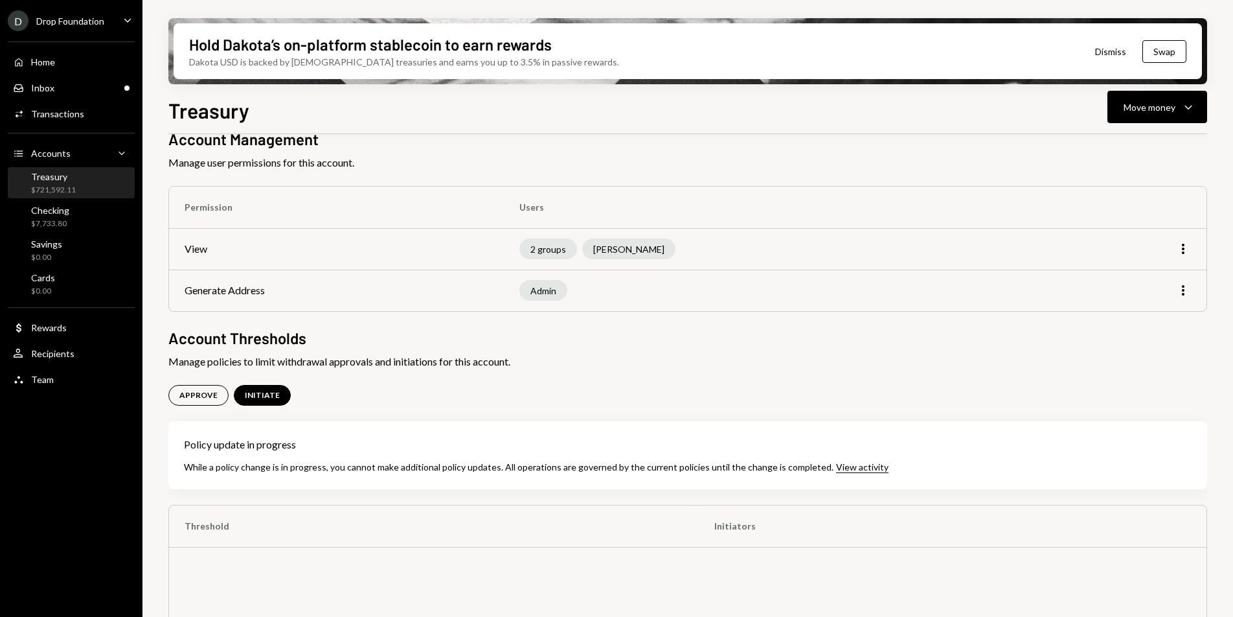
scroll to position [216, 0]
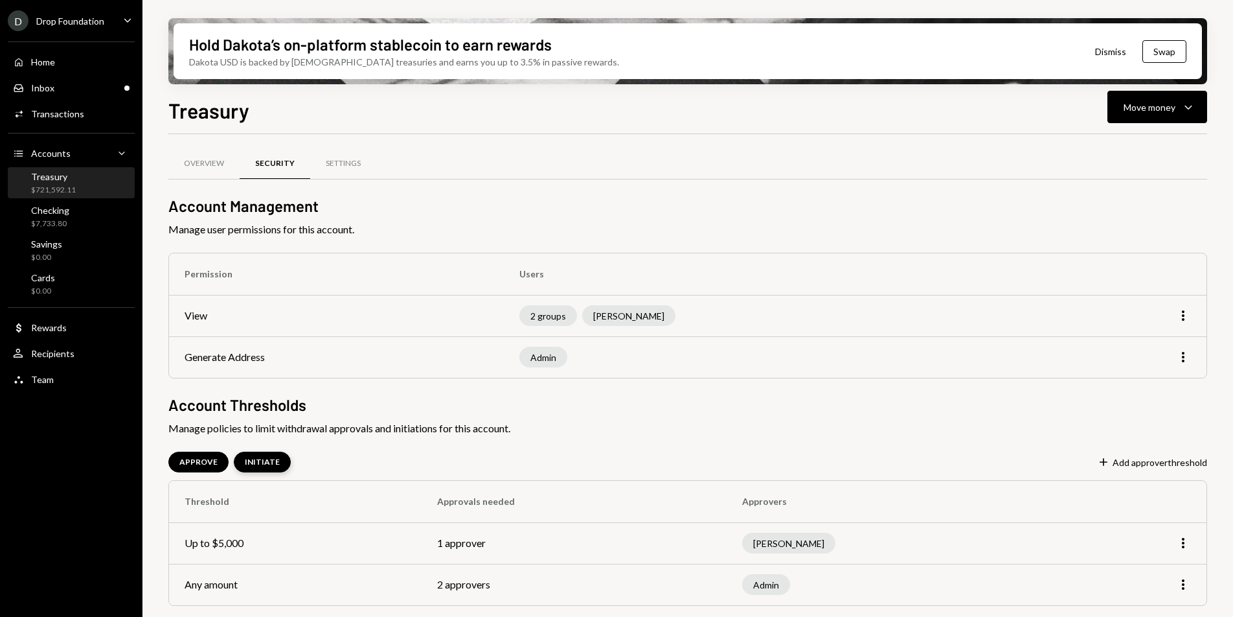
click at [265, 458] on div "INITIATE" at bounding box center [262, 462] width 35 height 11
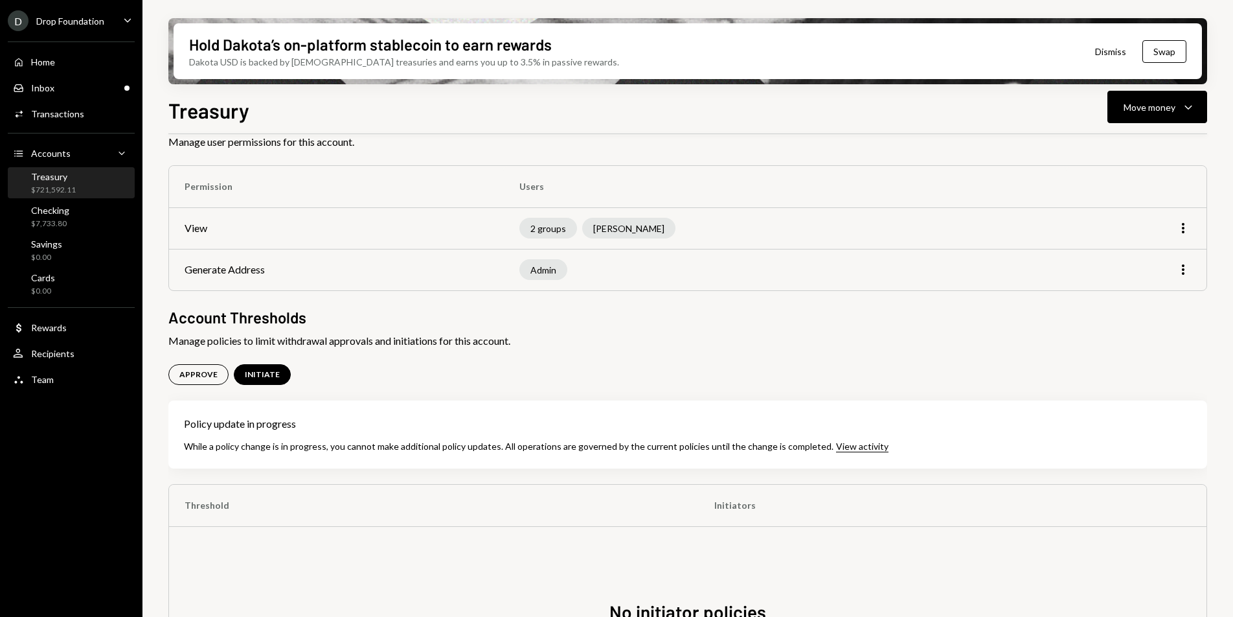
scroll to position [216, 0]
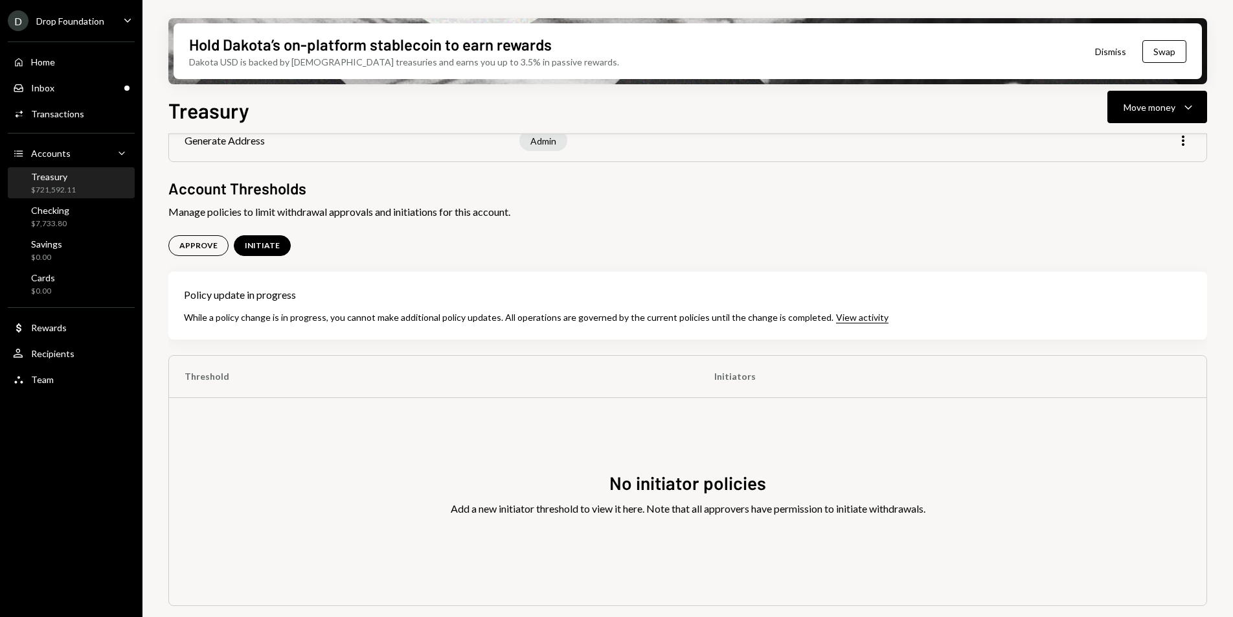
click at [842, 317] on div "View activity" at bounding box center [862, 318] width 52 height 12
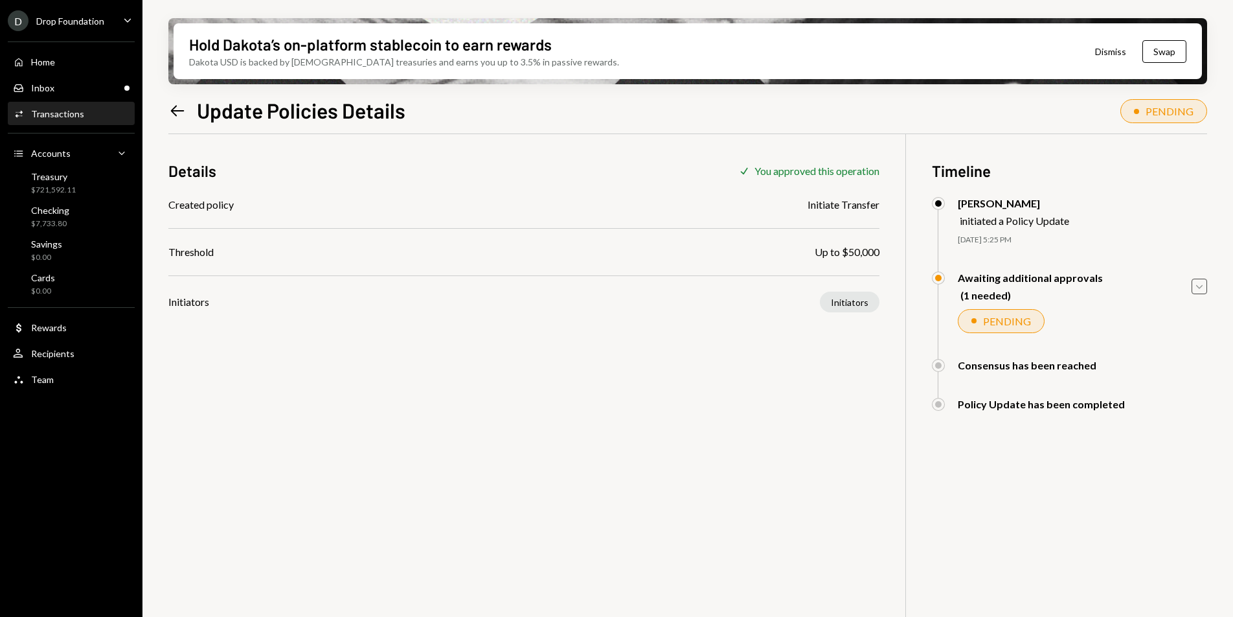
click at [1200, 288] on icon "Caret Down" at bounding box center [1199, 286] width 14 height 14
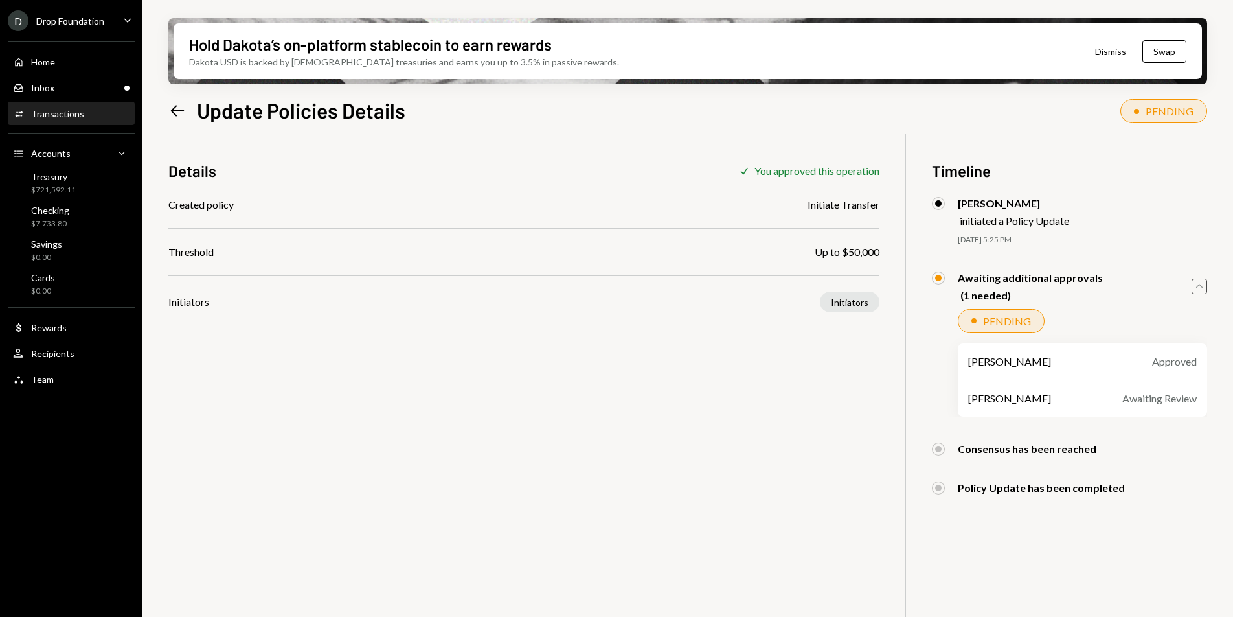
click at [832, 345] on div "Details Check You approved this operation Created policy Initiate Transfer Thre…" at bounding box center [687, 442] width 1039 height 617
click at [178, 111] on icon "Left Arrow" at bounding box center [177, 111] width 18 height 18
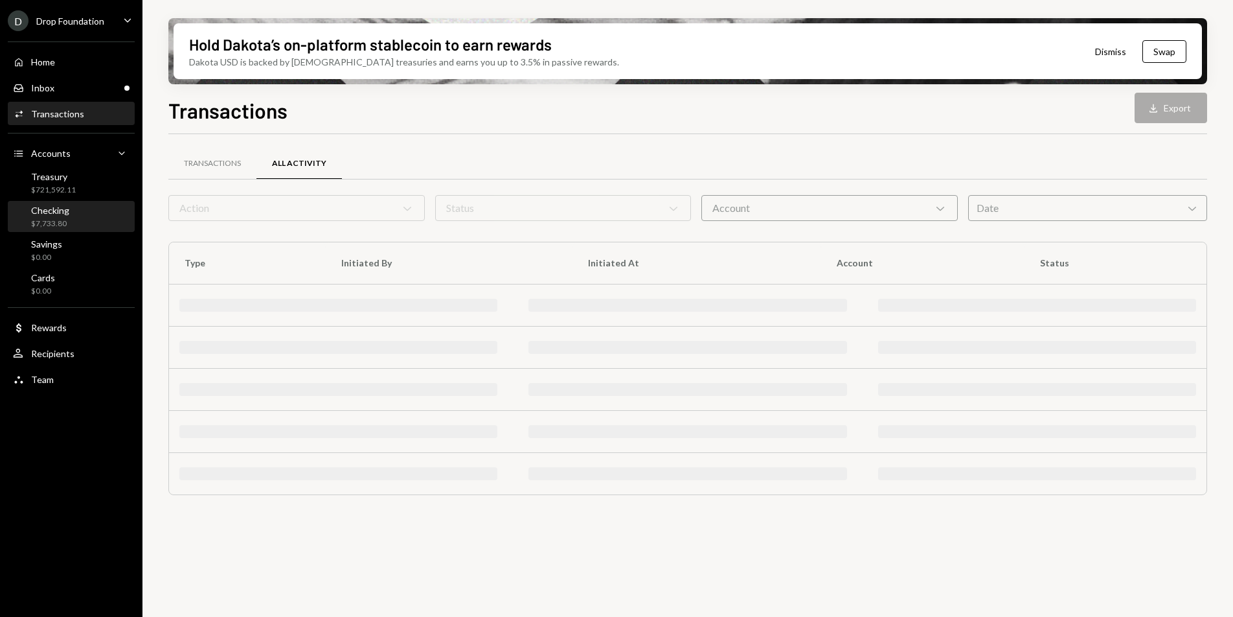
click at [69, 228] on div "Checking $7,733.80" at bounding box center [71, 217] width 117 height 25
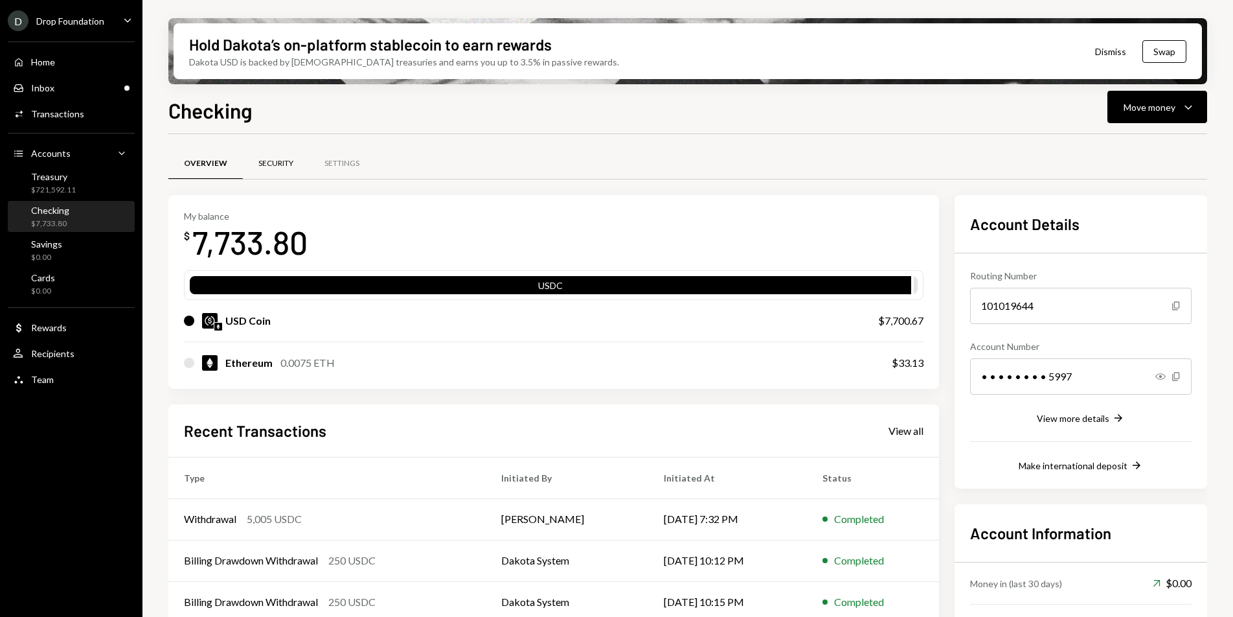
click at [287, 168] on div "Security" at bounding box center [275, 163] width 35 height 11
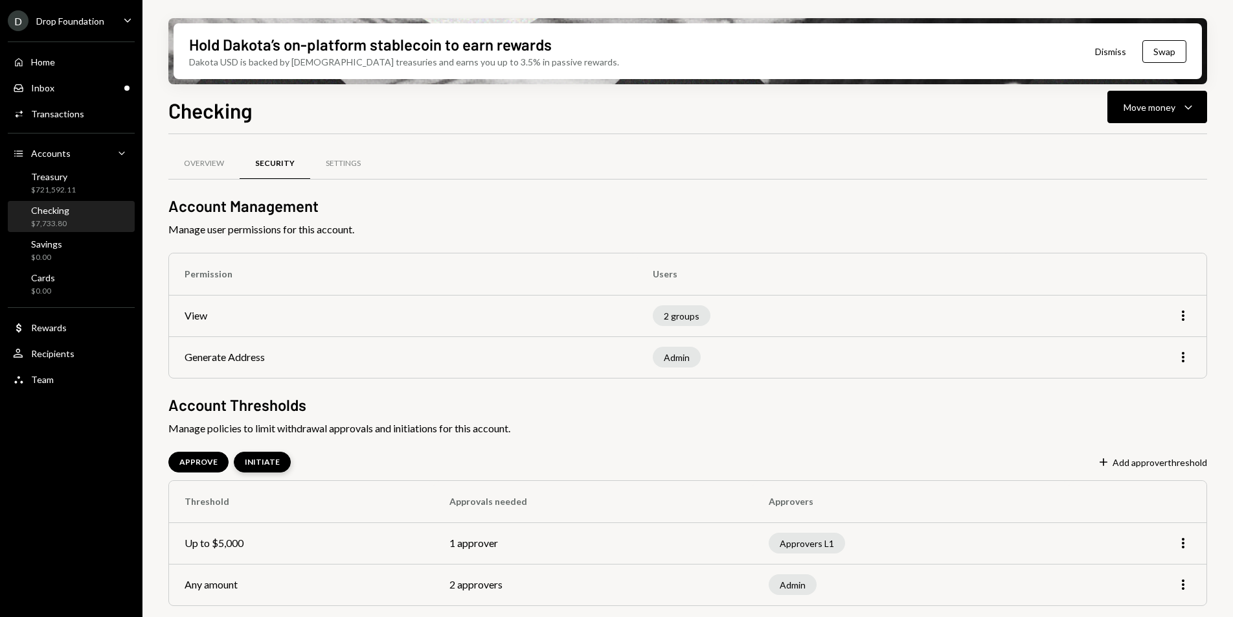
click at [273, 459] on div "INITIATE" at bounding box center [262, 462] width 35 height 11
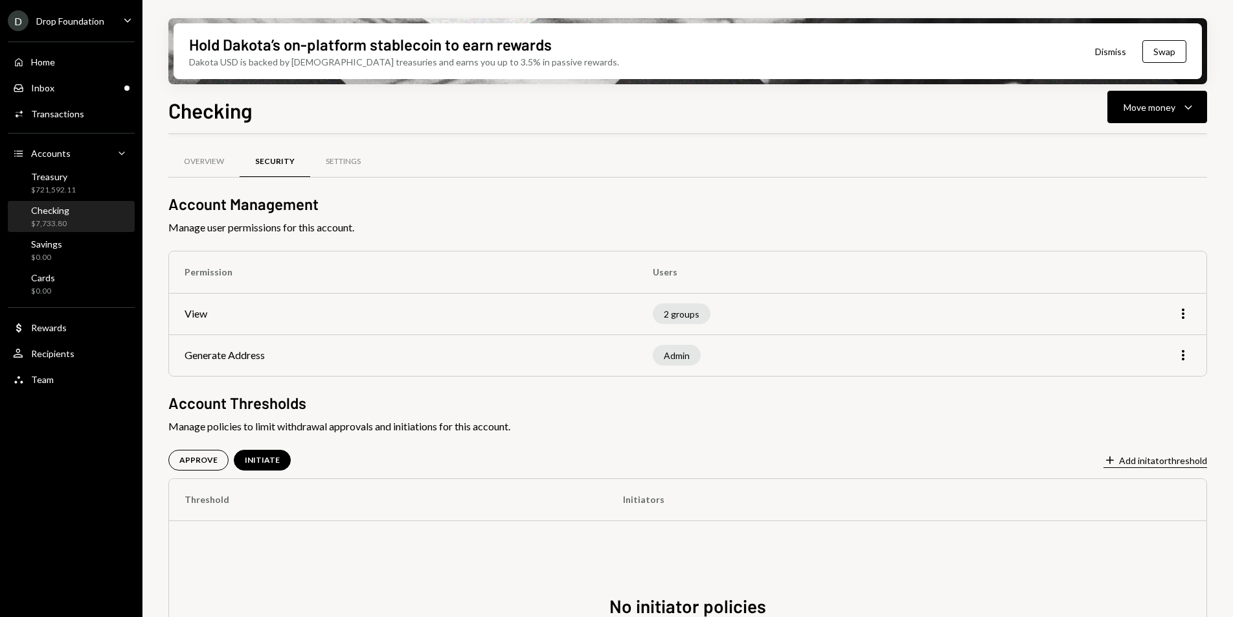
scroll to position [3, 0]
click at [1176, 454] on button "Plus Add initator threshold" at bounding box center [1156, 460] width 104 height 14
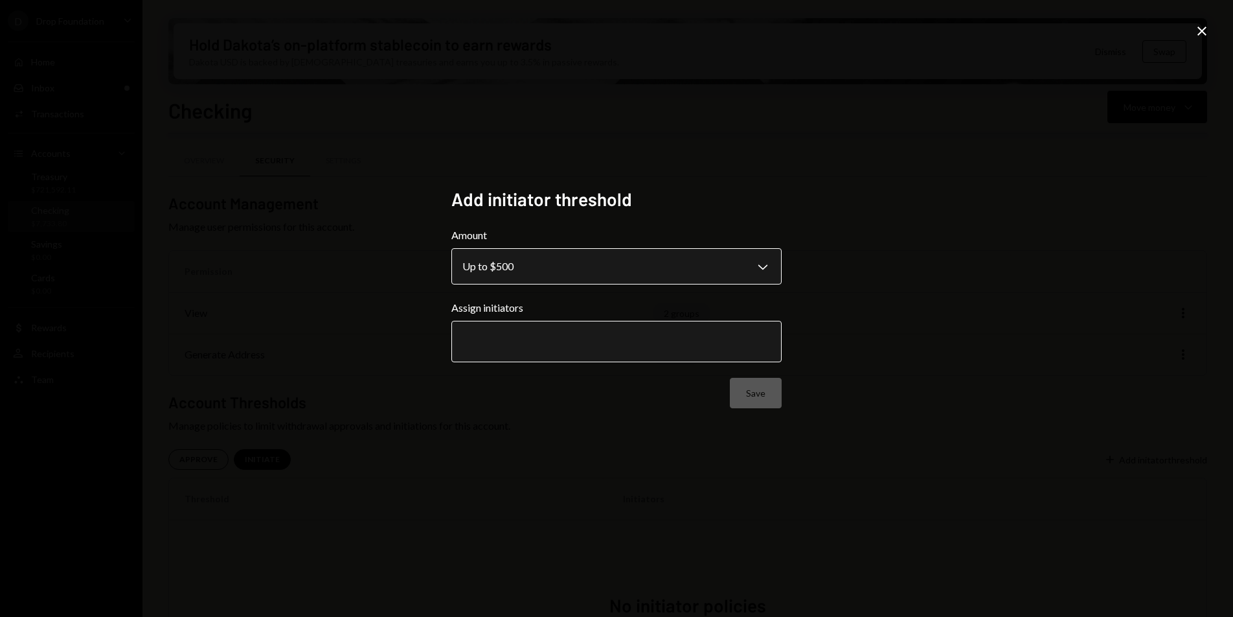
click at [554, 269] on body "**********" at bounding box center [616, 308] width 1233 height 617
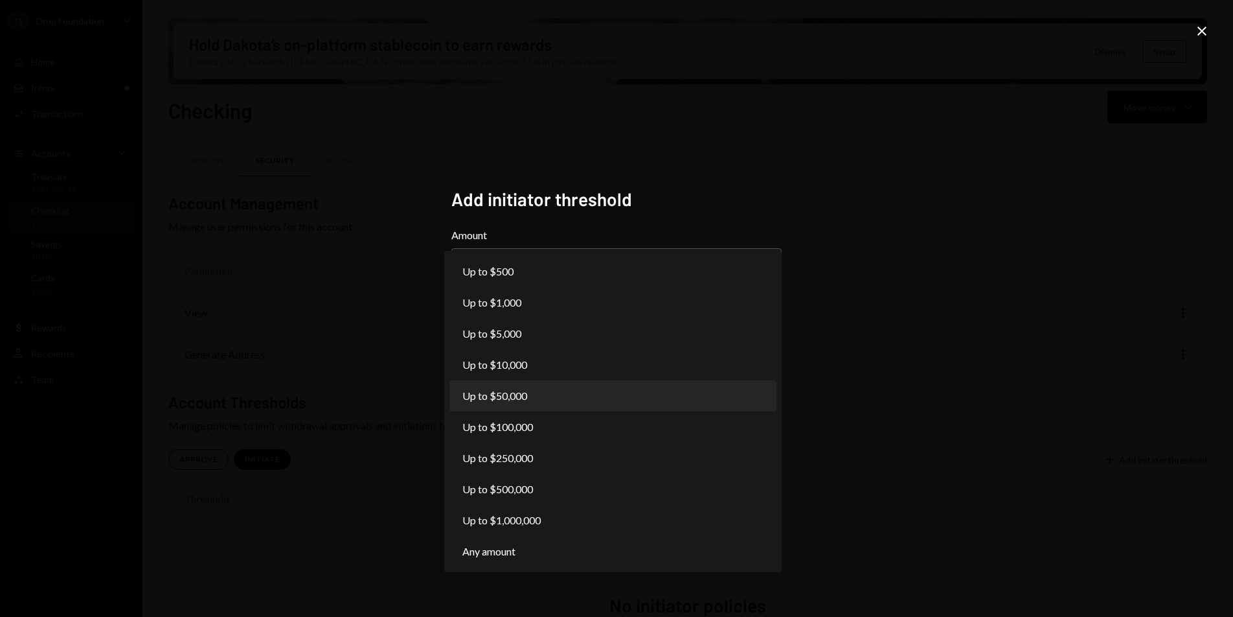
select select "*****"
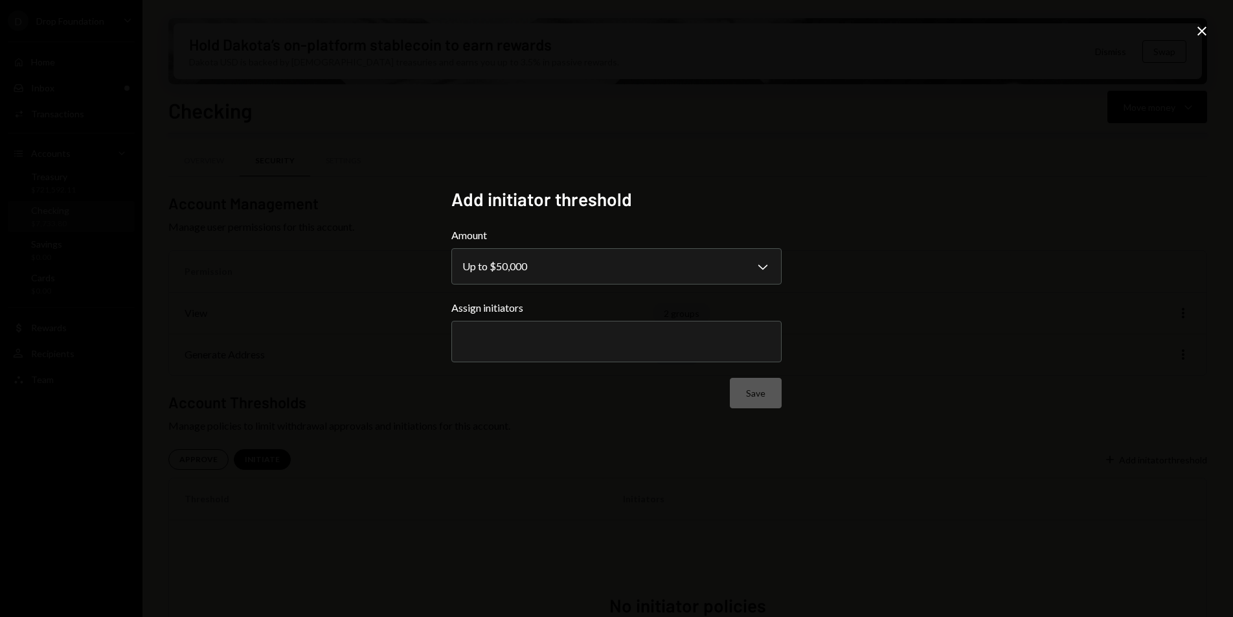
click at [536, 332] on div at bounding box center [616, 341] width 308 height 32
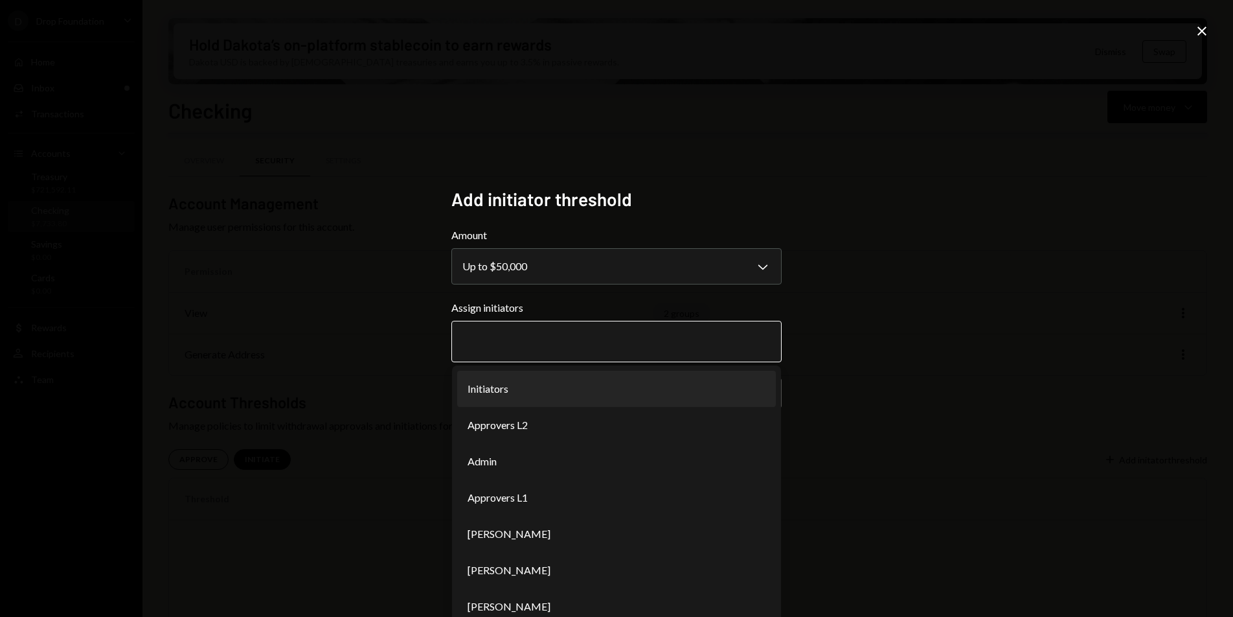
click at [529, 389] on li "Initiators" at bounding box center [616, 389] width 319 height 36
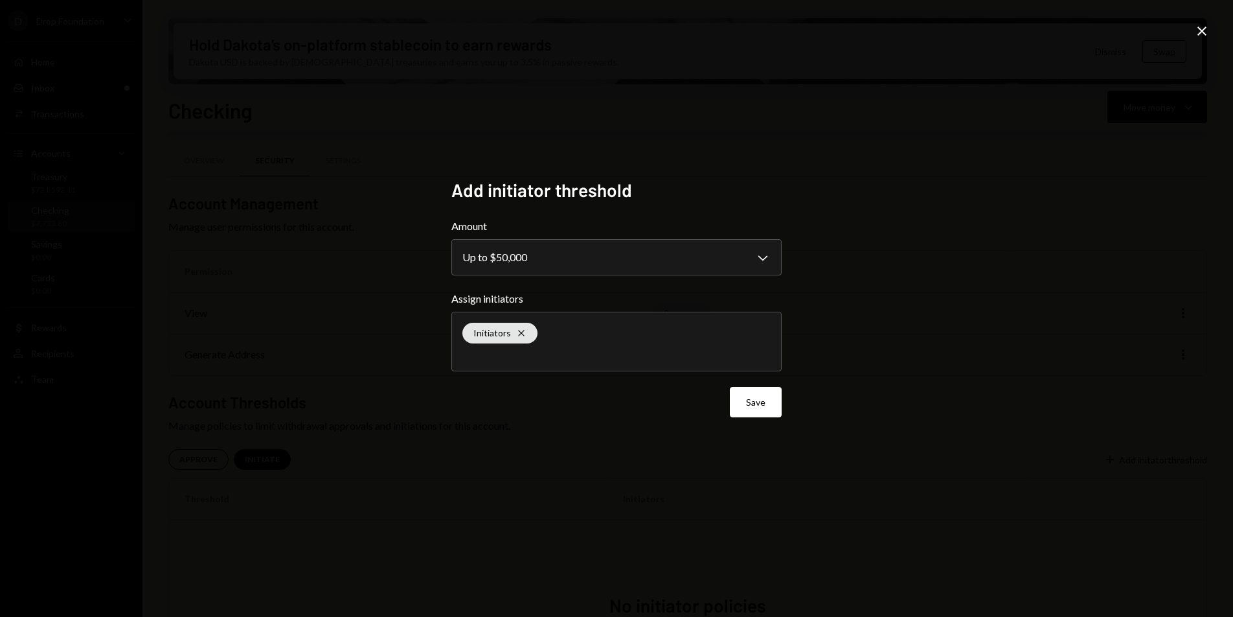
drag, startPoint x: 753, startPoint y: 404, endPoint x: 764, endPoint y: 402, distance: 10.5
click at [754, 404] on button "Save" at bounding box center [756, 402] width 52 height 30
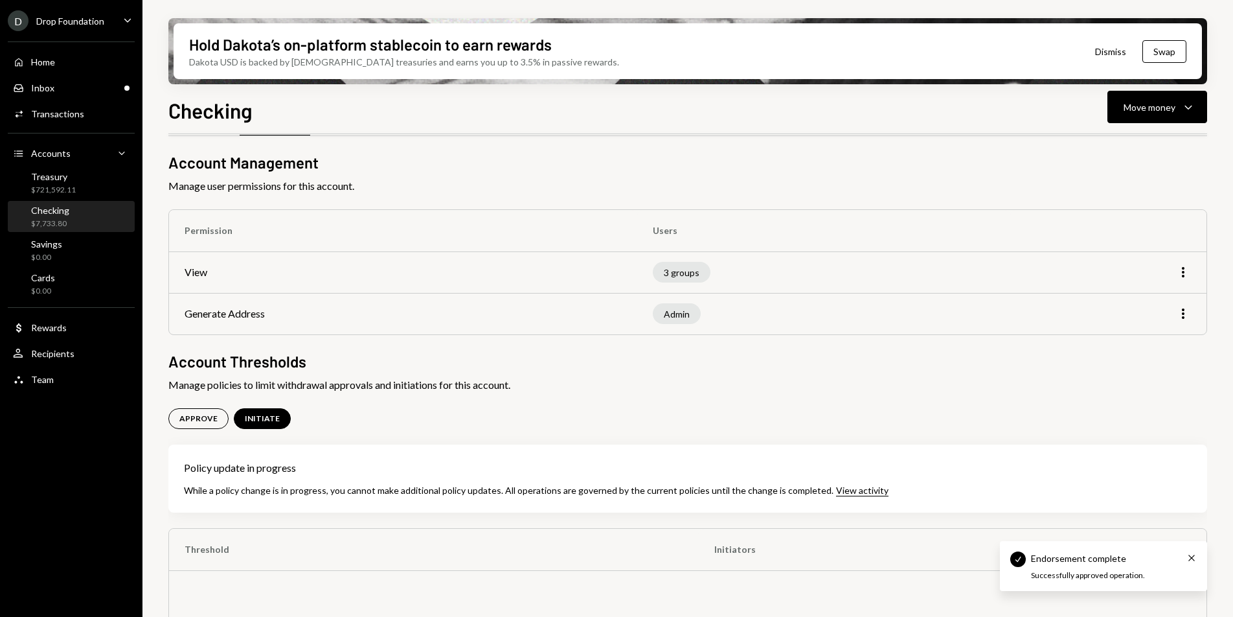
scroll to position [216, 0]
